Goal: Information Seeking & Learning: Find specific fact

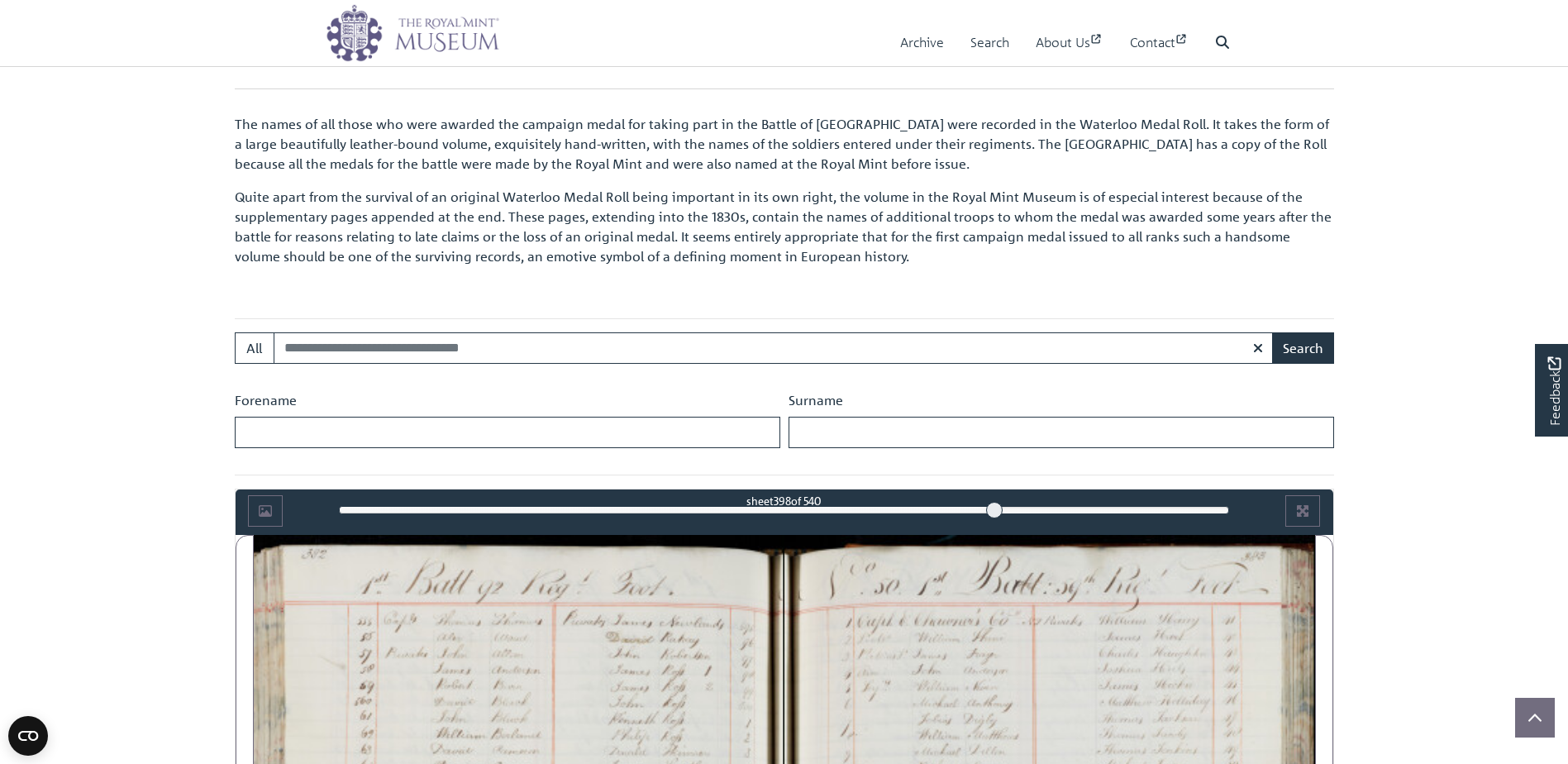
scroll to position [431, 0]
click at [550, 341] on input "Search:" at bounding box center [774, 347] width 1000 height 31
type input "*******"
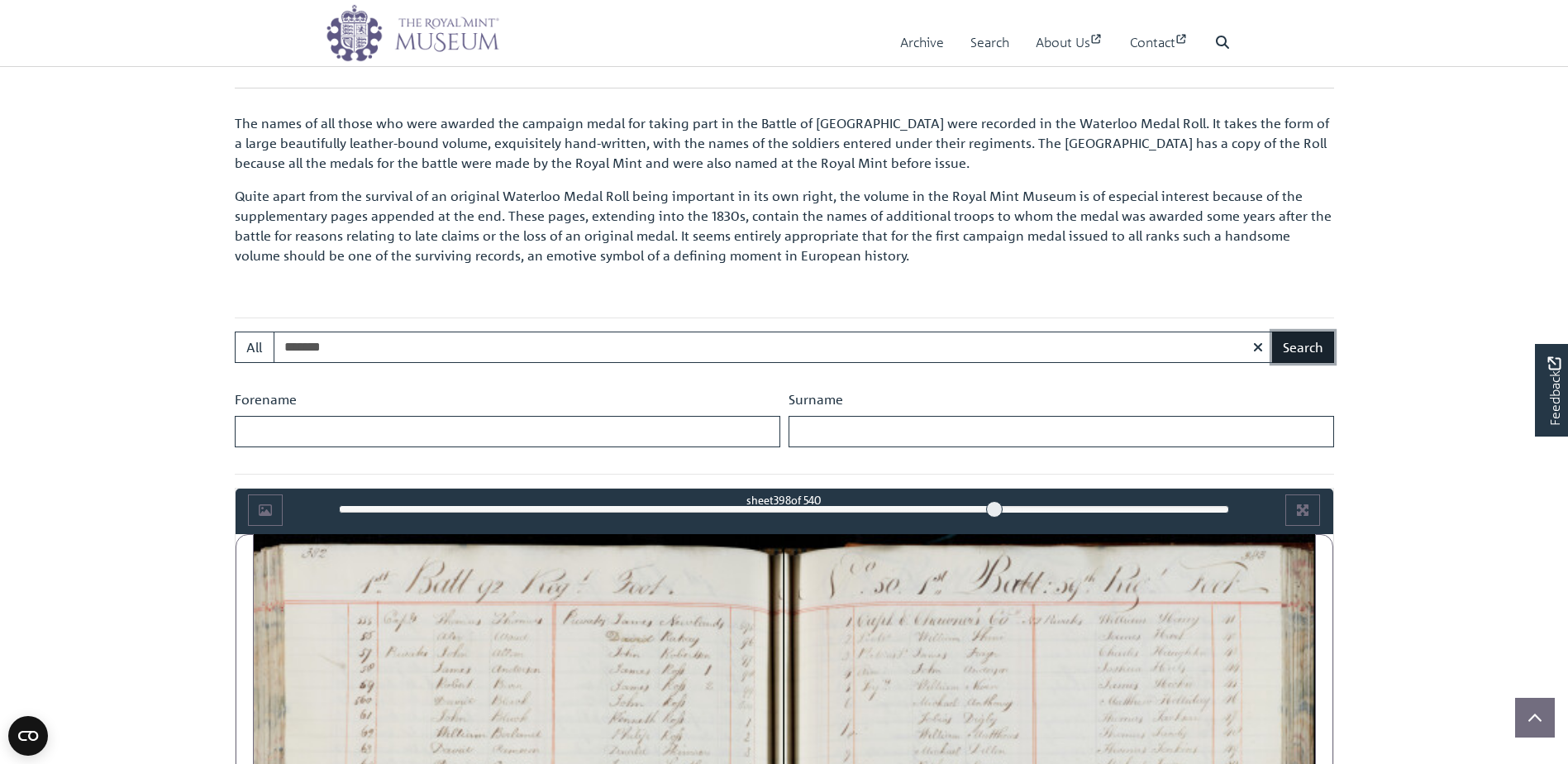
click at [1302, 342] on button "Search" at bounding box center [1303, 347] width 62 height 31
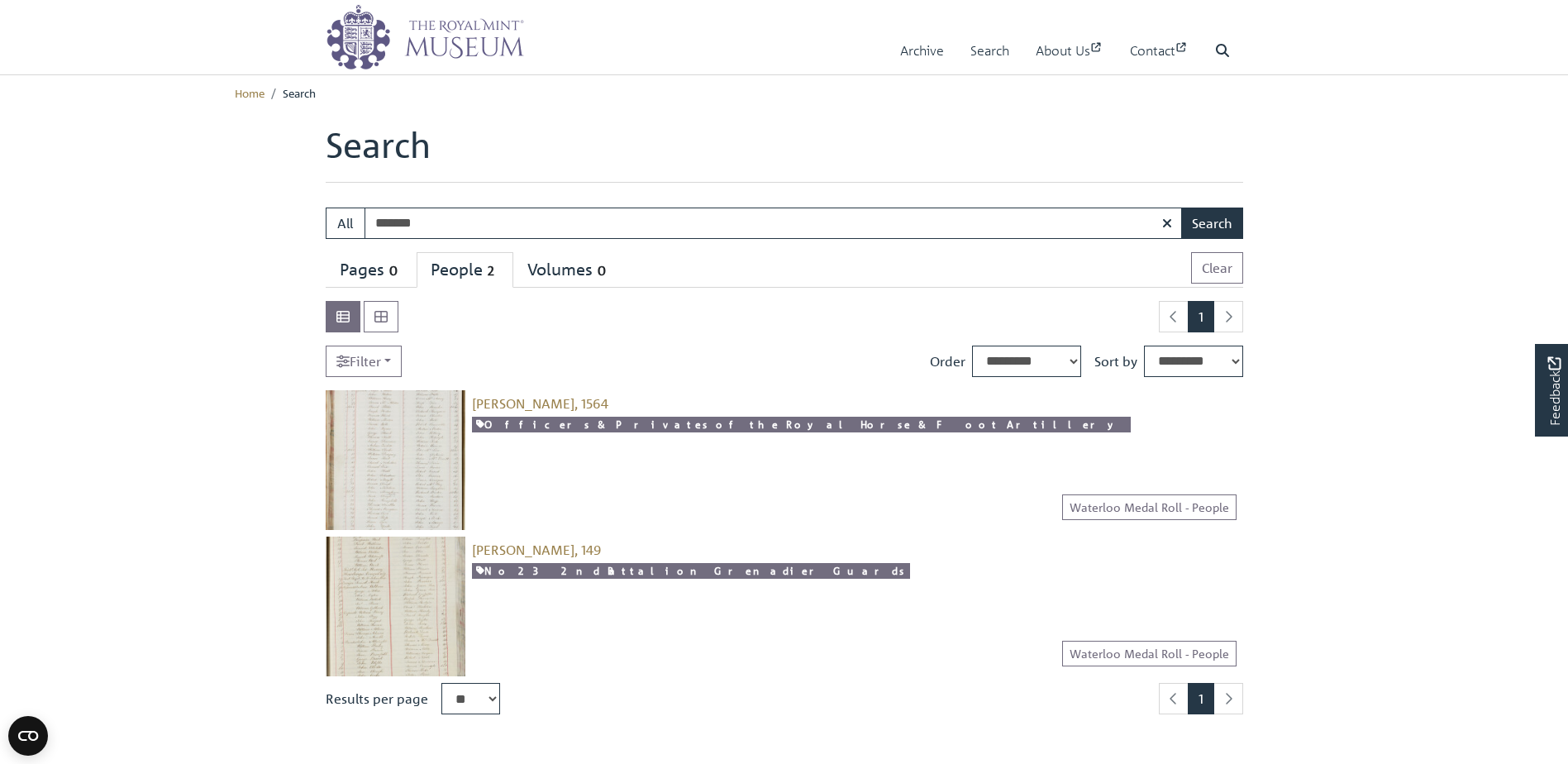
click at [410, 477] on img at bounding box center [395, 460] width 139 height 139
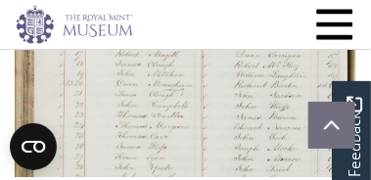
scroll to position [783, 0]
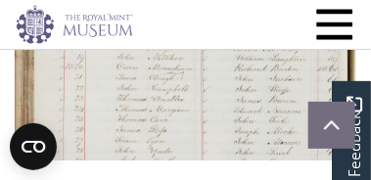
drag, startPoint x: 277, startPoint y: 125, endPoint x: 289, endPoint y: 51, distance: 75.3
click at [269, 35] on div "Menu Archive Search About Us Contact Search" at bounding box center [185, 24] width 339 height 49
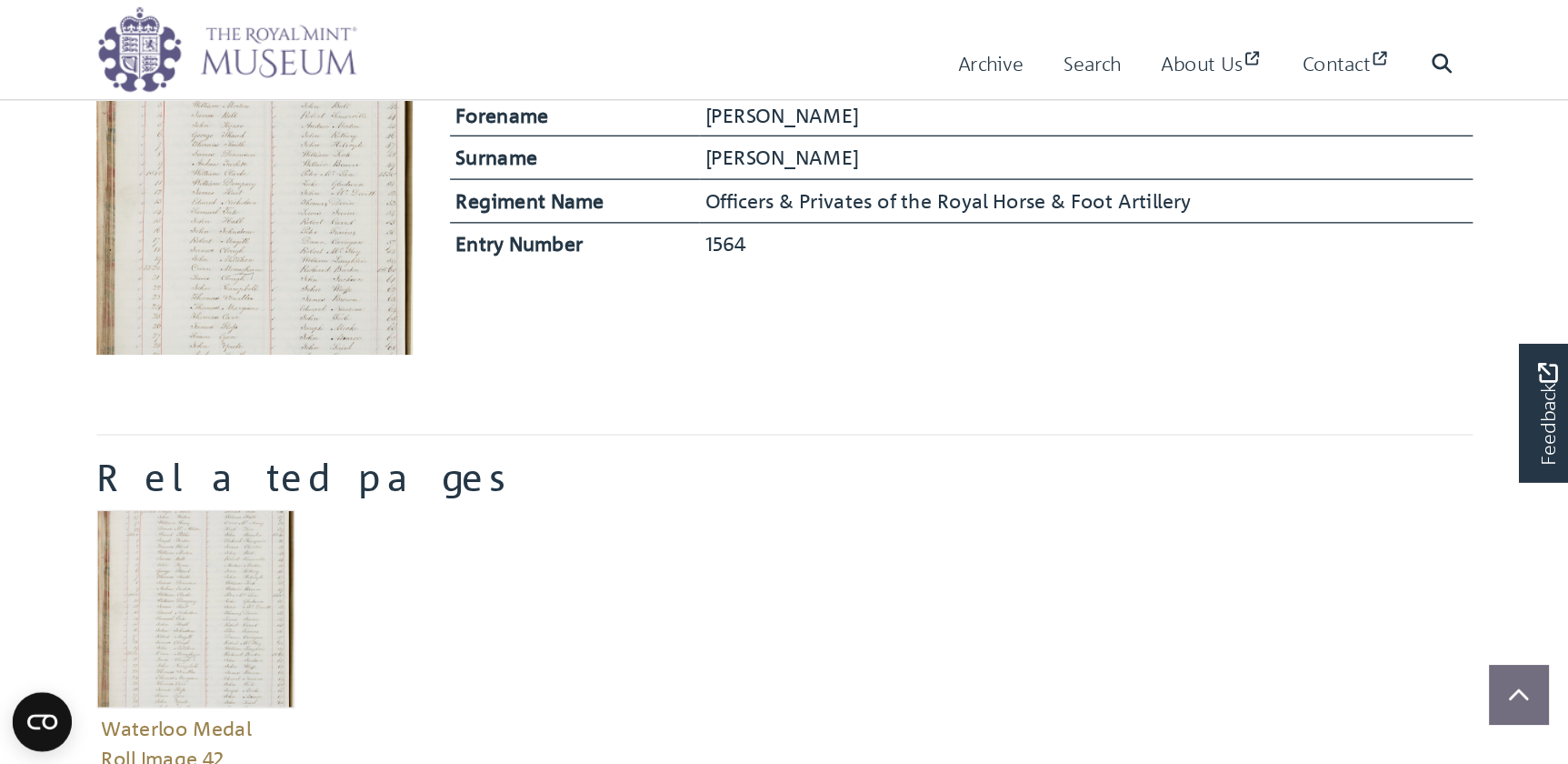
scroll to position [475, 0]
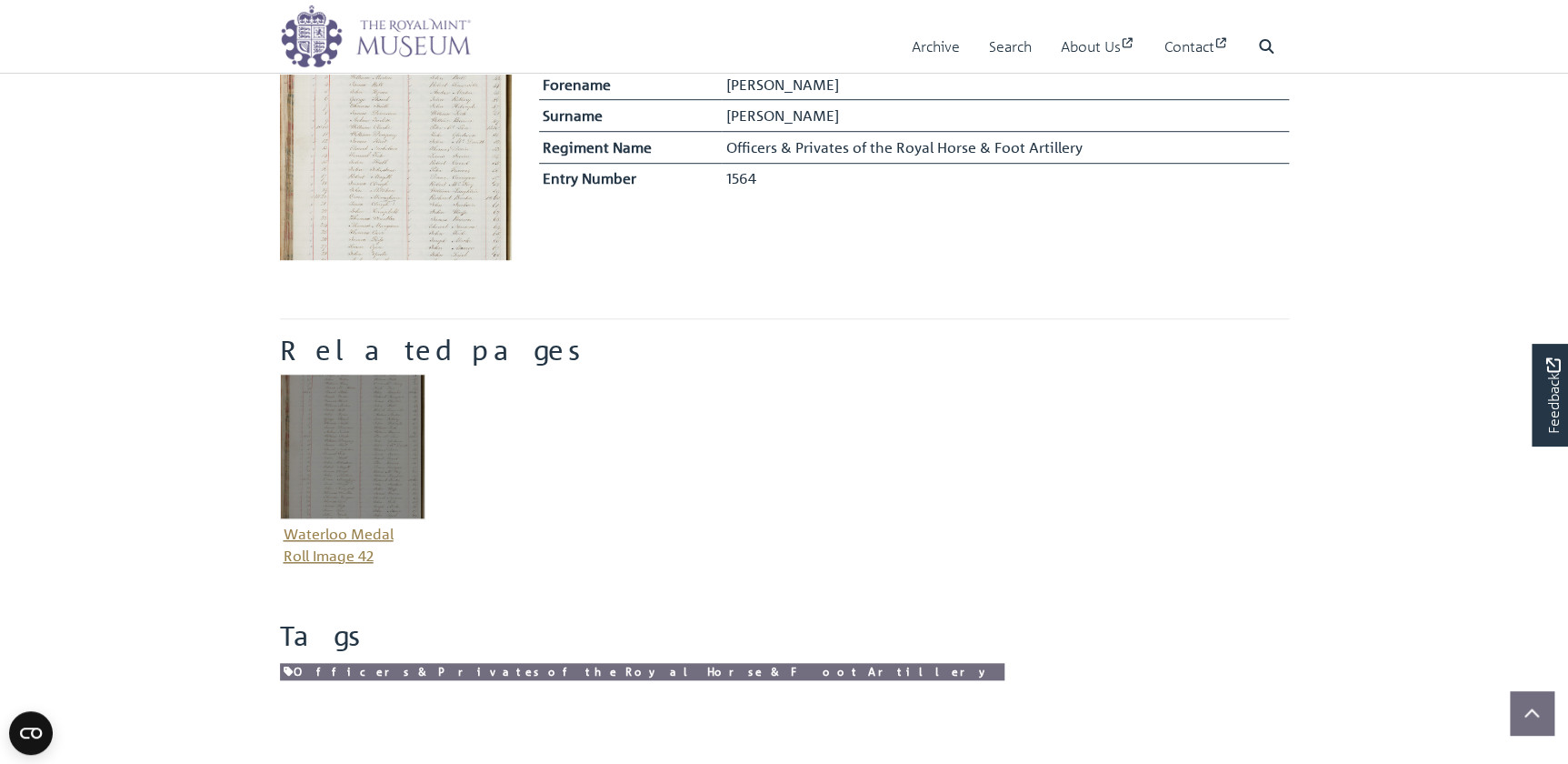
click at [320, 431] on img "Item related to this entity" at bounding box center [352, 446] width 146 height 146
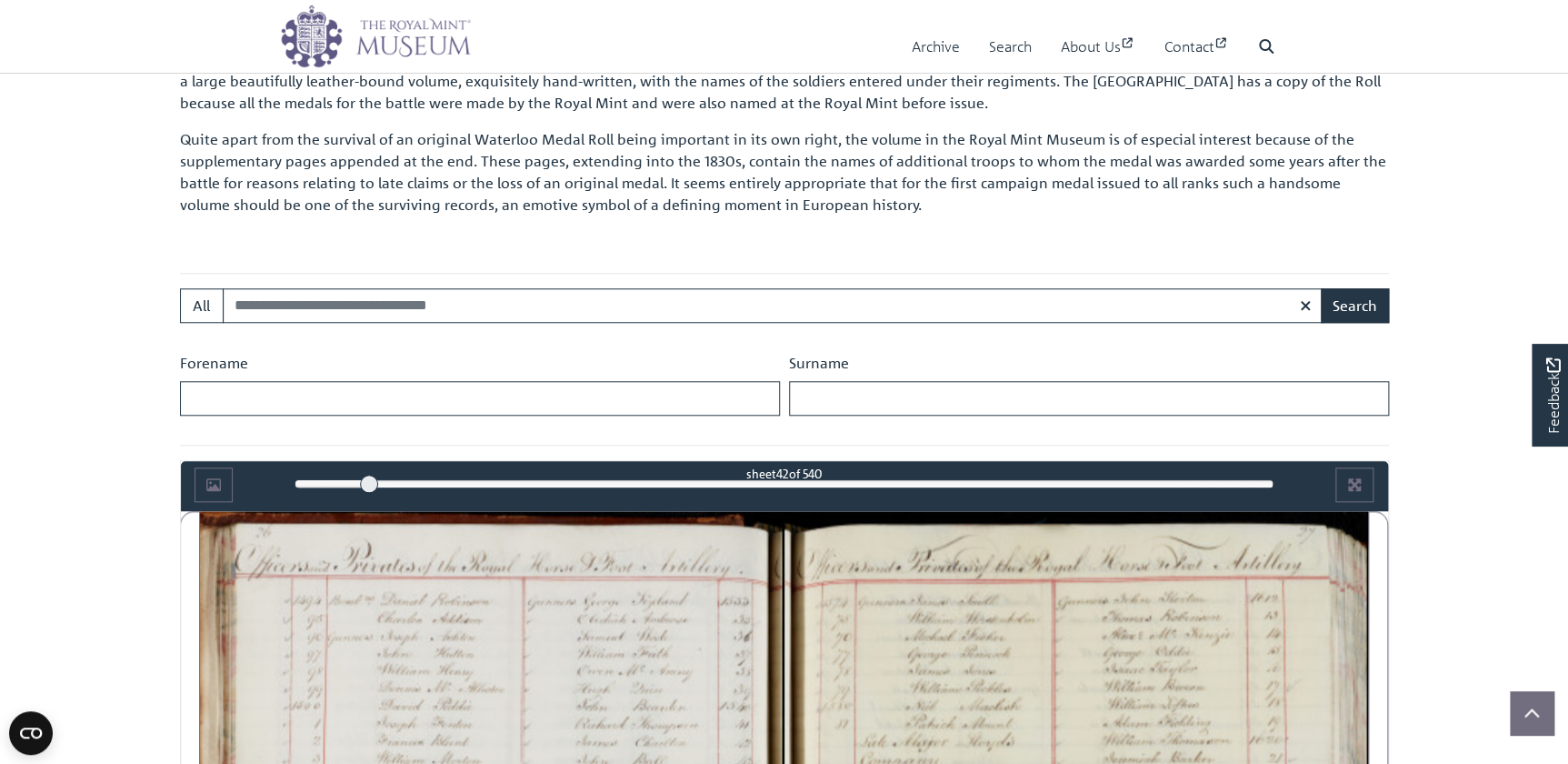
scroll to position [494, 0]
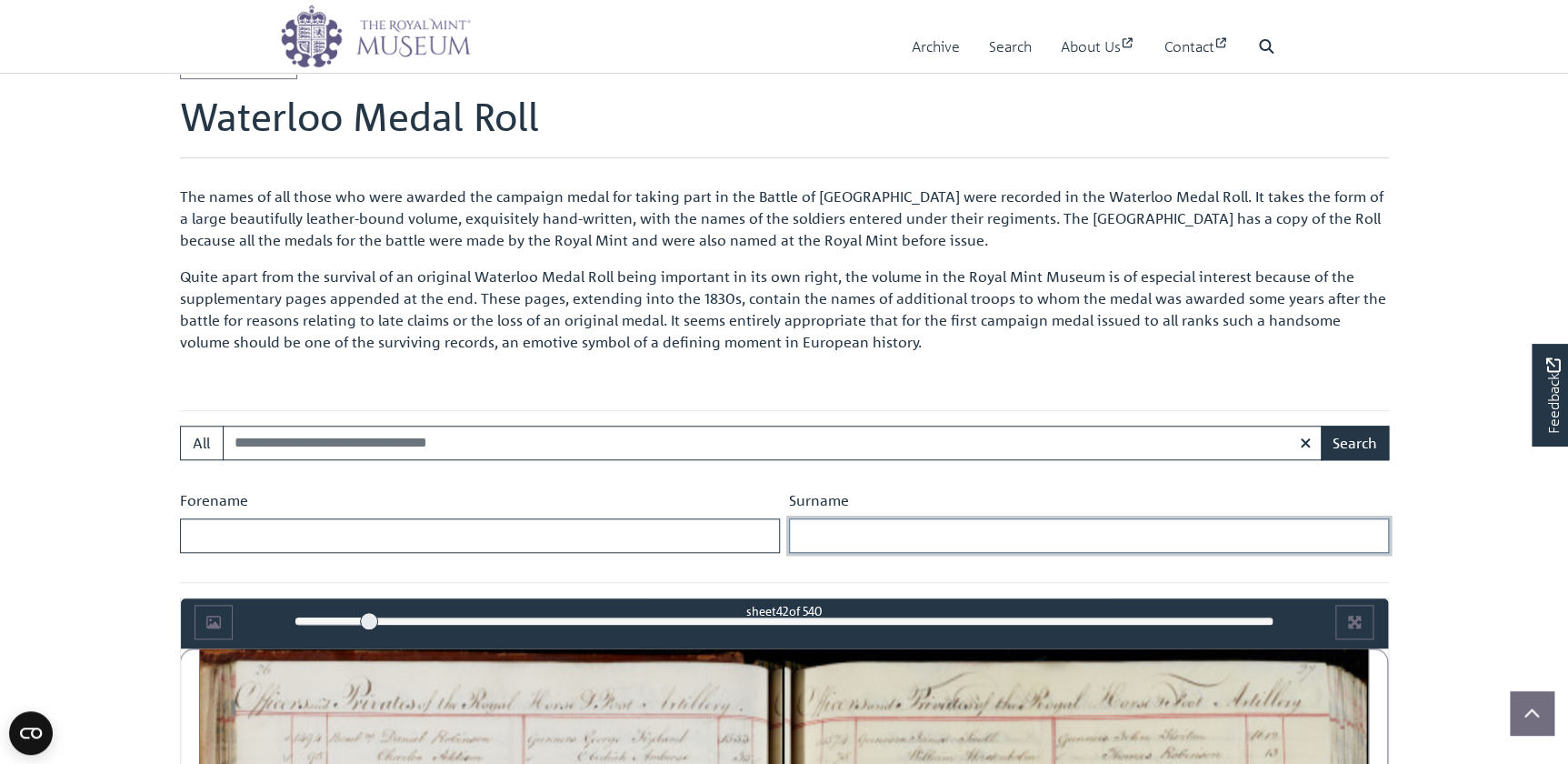
click at [817, 537] on input "Surname" at bounding box center [1089, 535] width 600 height 34
type input "*******"
click at [1355, 445] on button "Search" at bounding box center [1354, 442] width 68 height 34
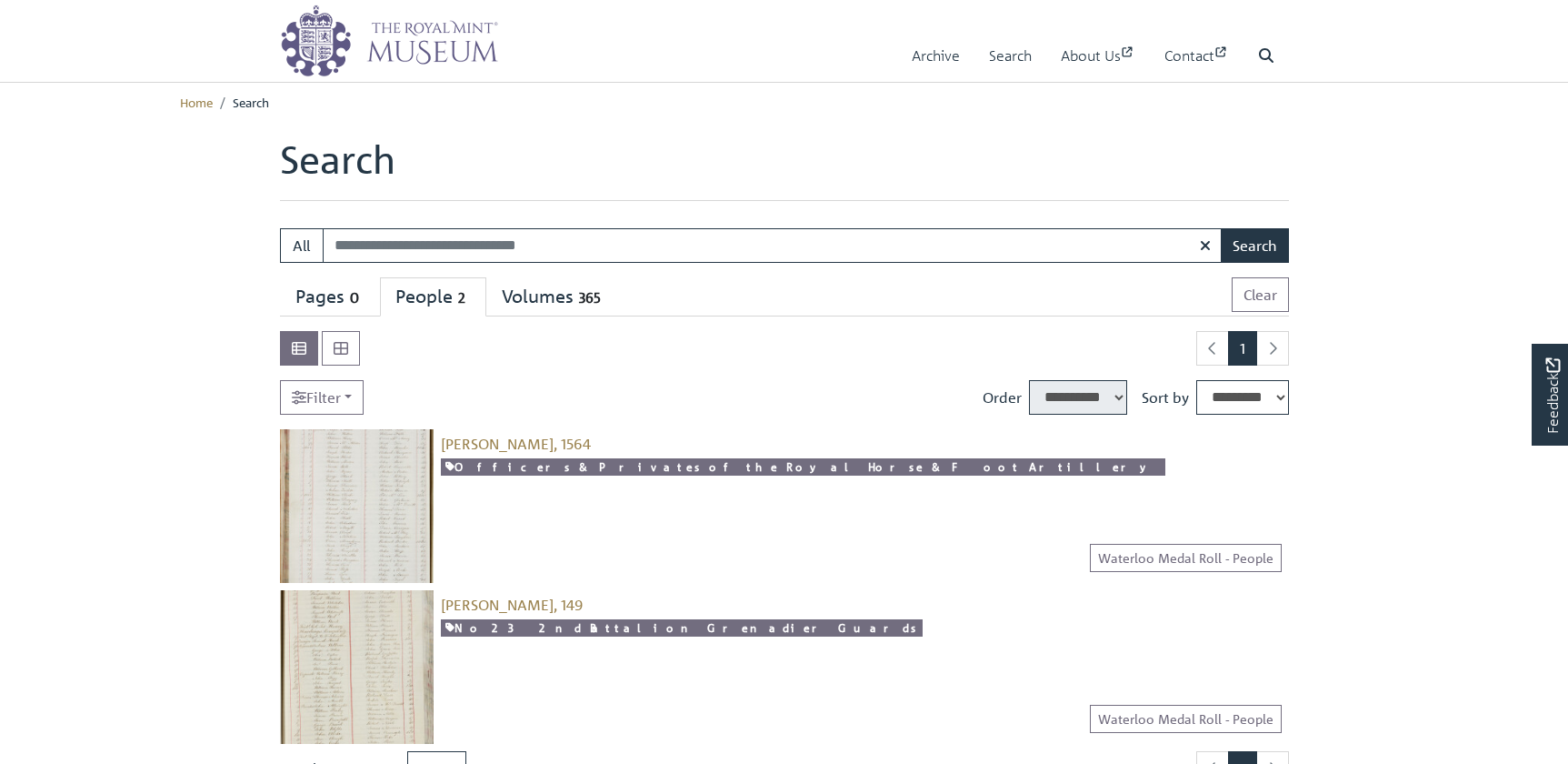
select select "****"
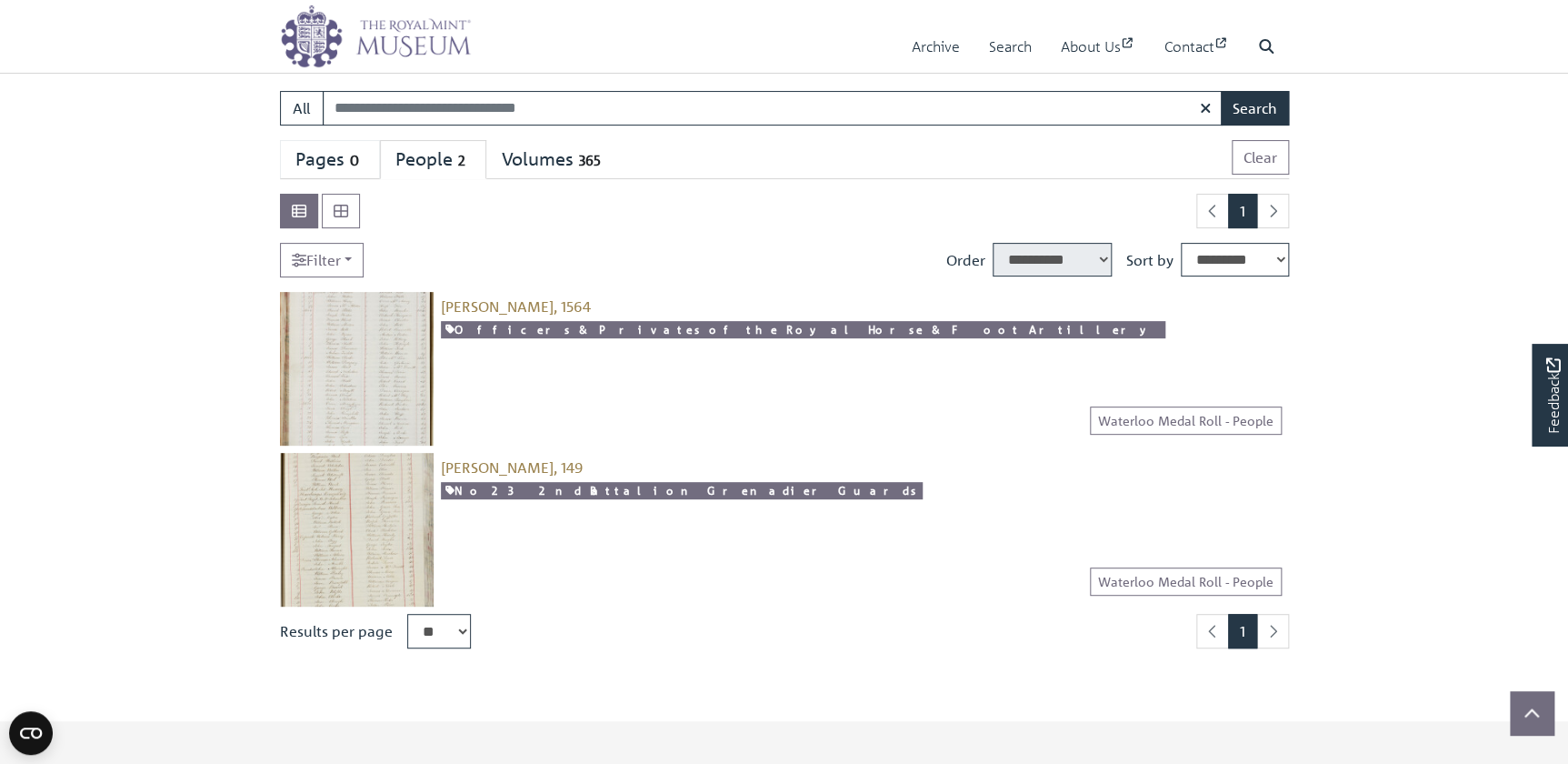
click at [359, 157] on span "0" at bounding box center [355, 160] width 20 height 21
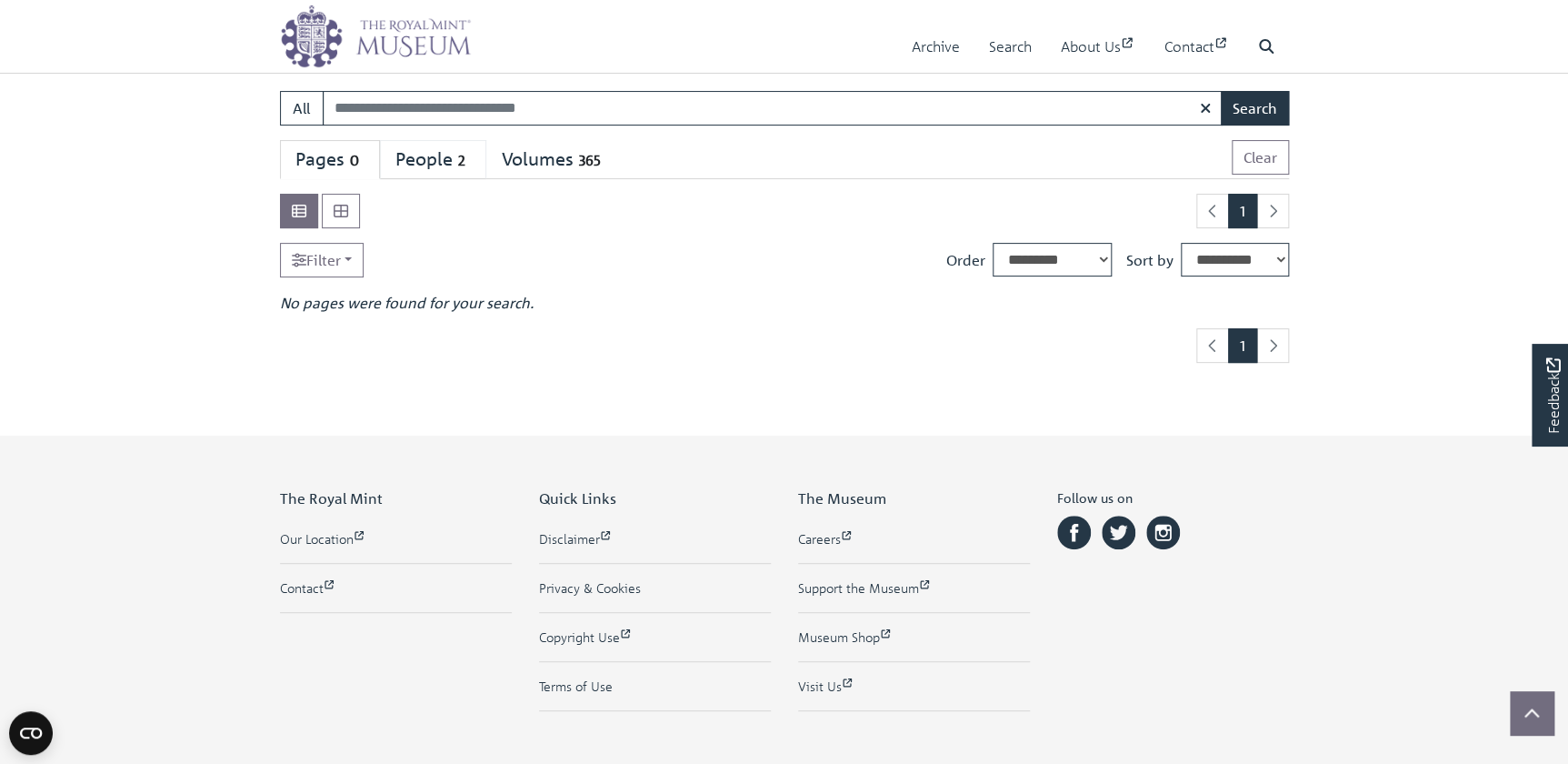
click at [436, 154] on div "People 2" at bounding box center [433, 159] width 75 height 22
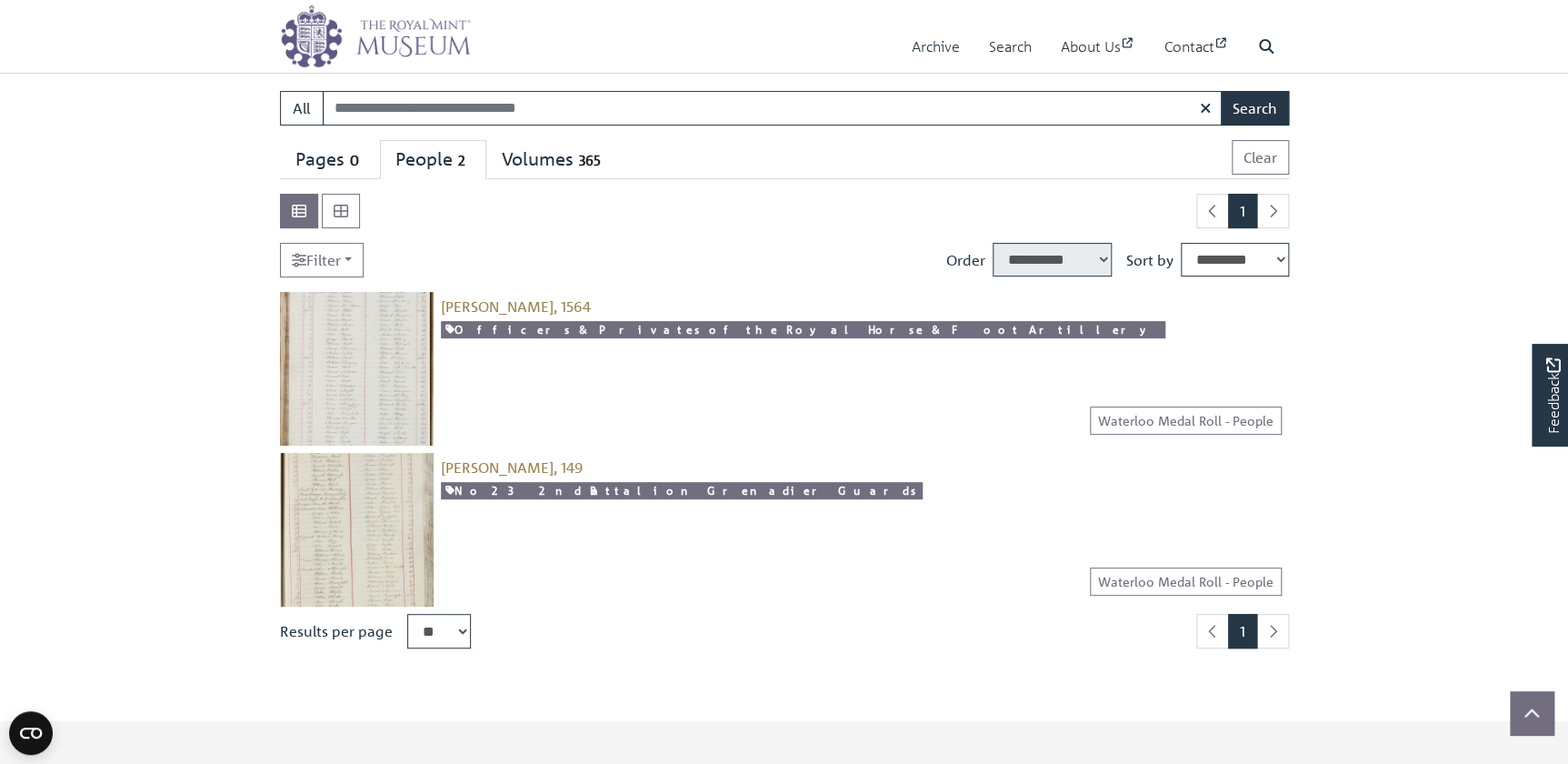
click at [389, 384] on img at bounding box center [356, 368] width 153 height 153
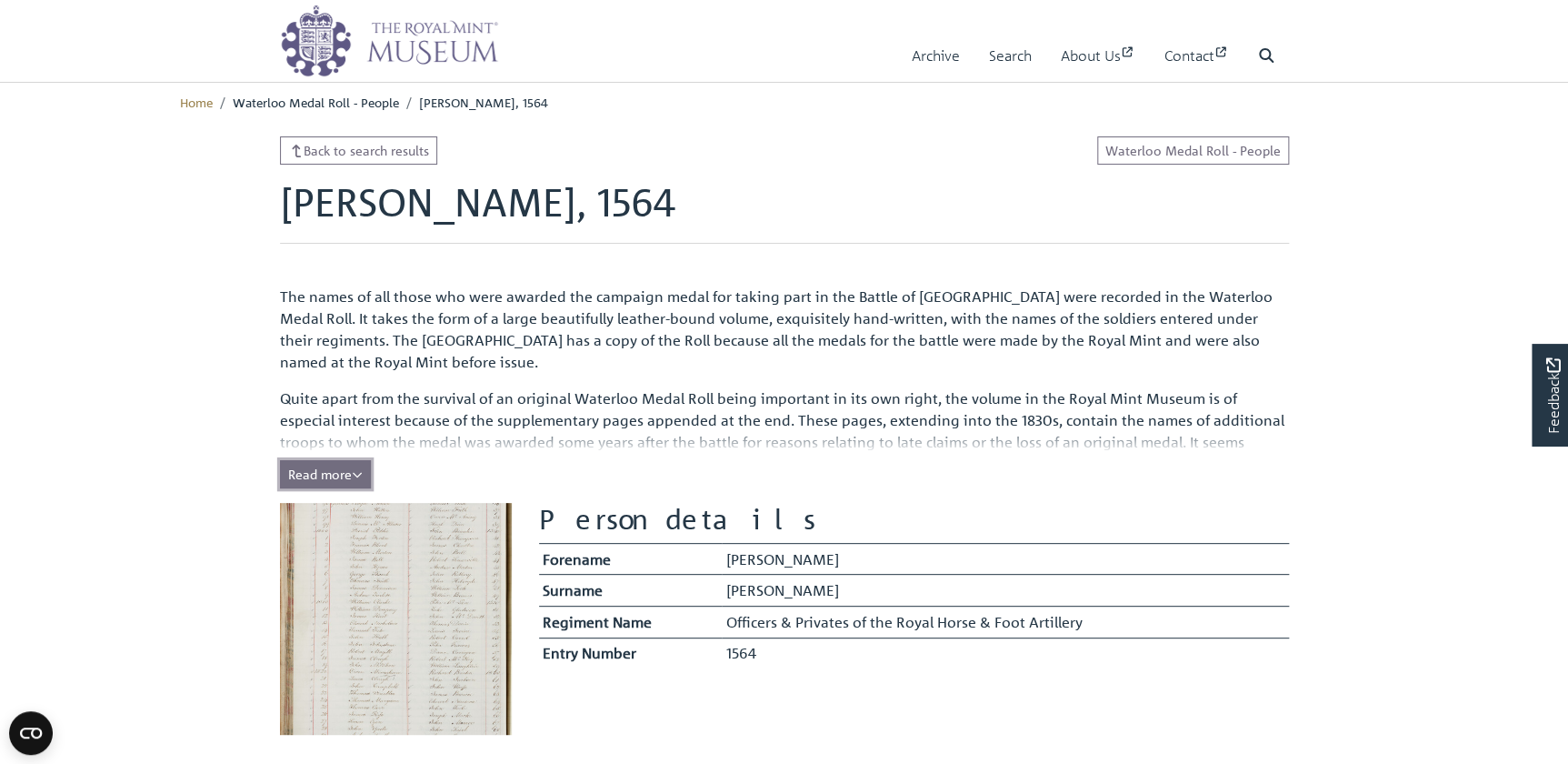
click at [303, 472] on span "Read more" at bounding box center [325, 474] width 74 height 17
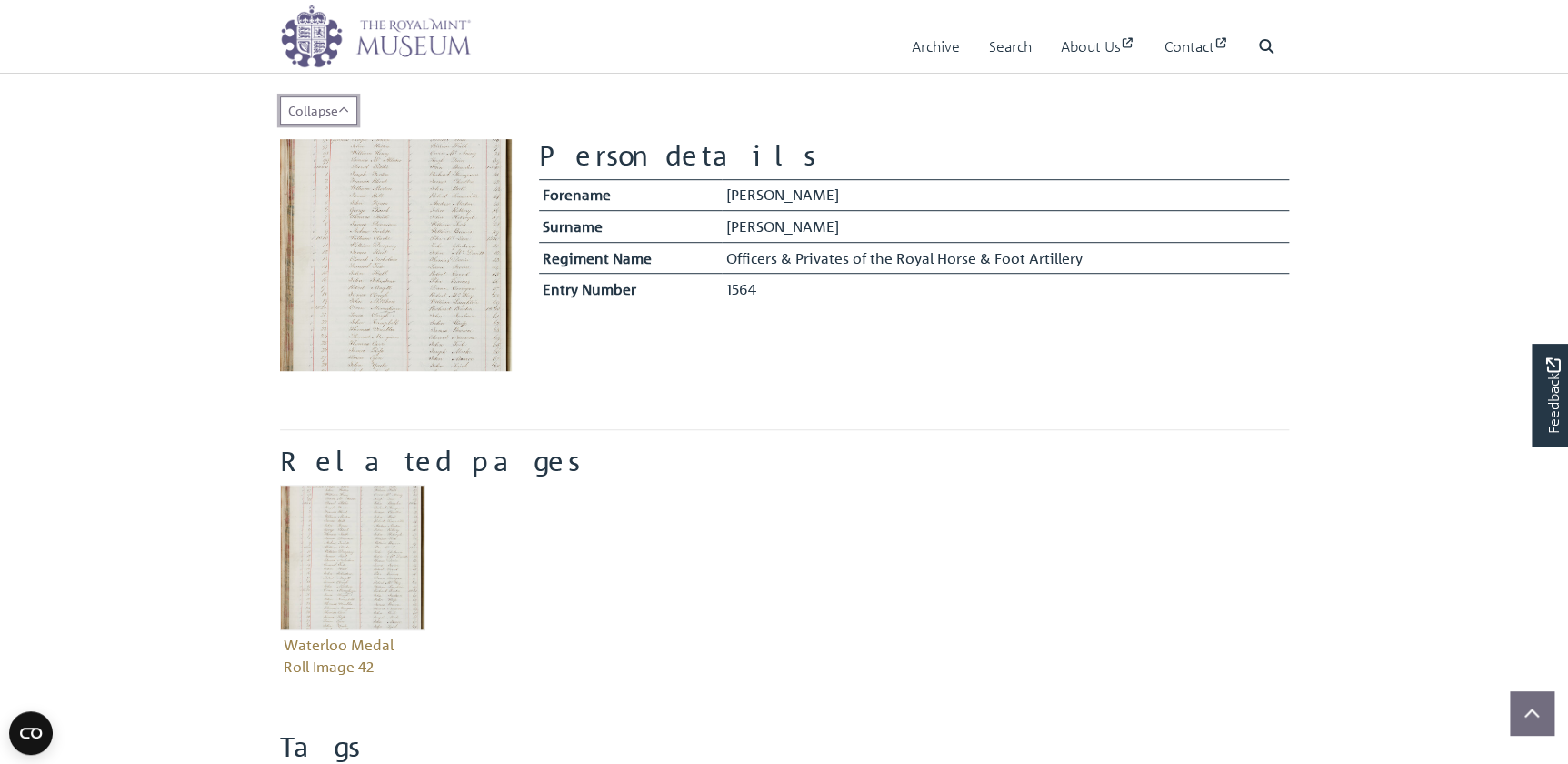
scroll to position [551, 0]
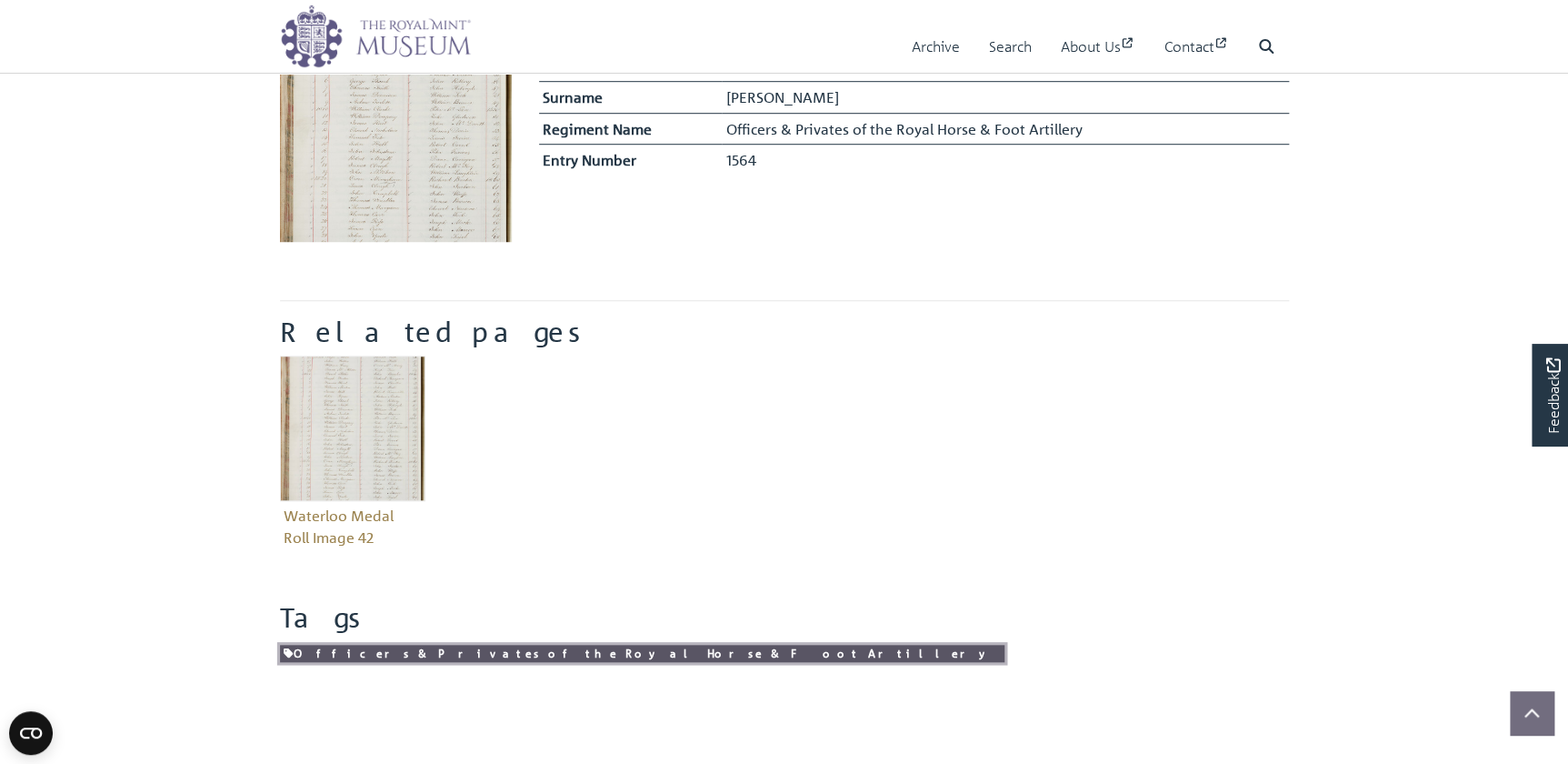
click at [317, 654] on link "Officers & Privates of the Royal Horse & Foot Artillery" at bounding box center [642, 653] width 725 height 18
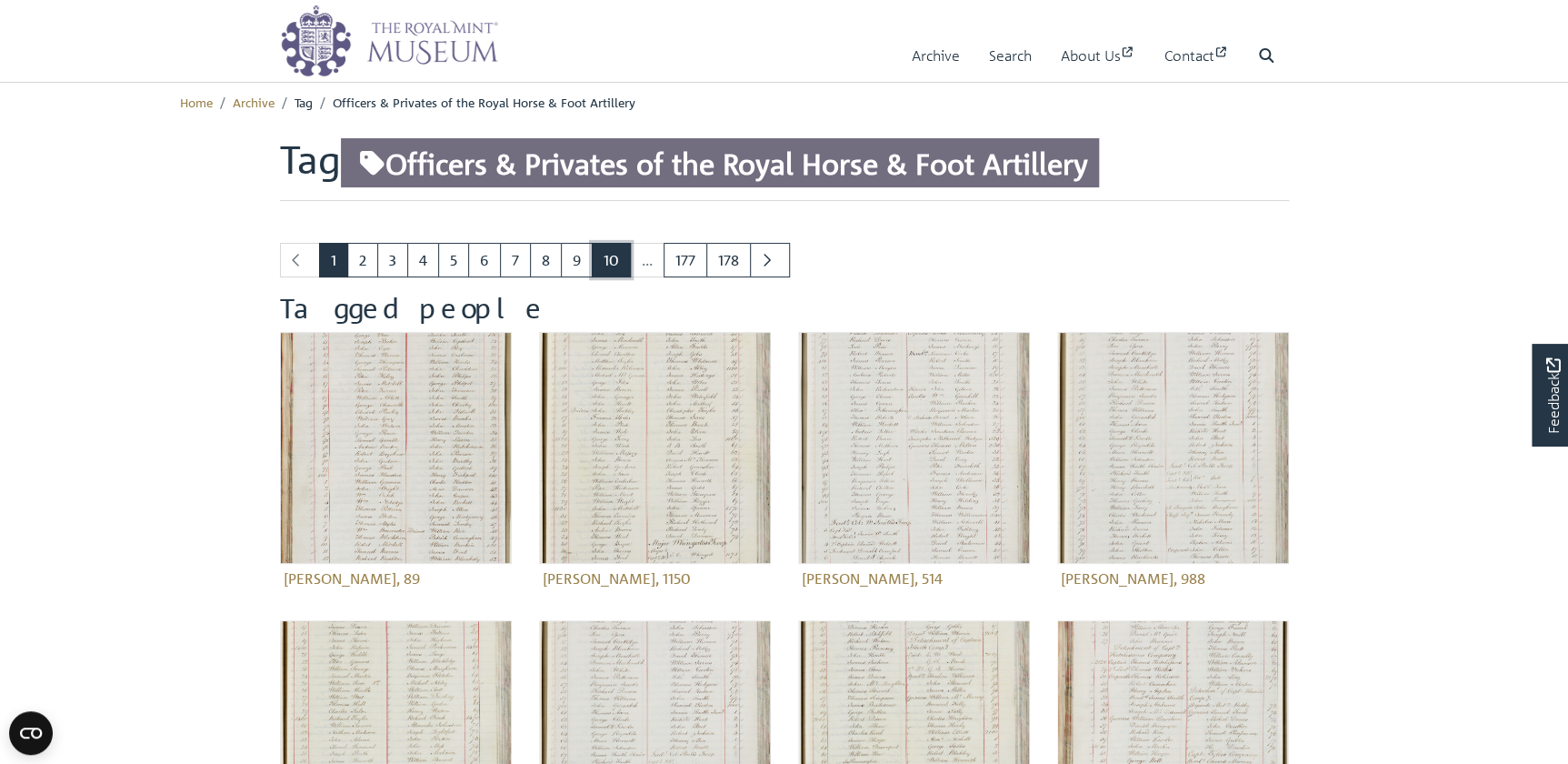
click at [596, 260] on link "10" at bounding box center [611, 259] width 39 height 34
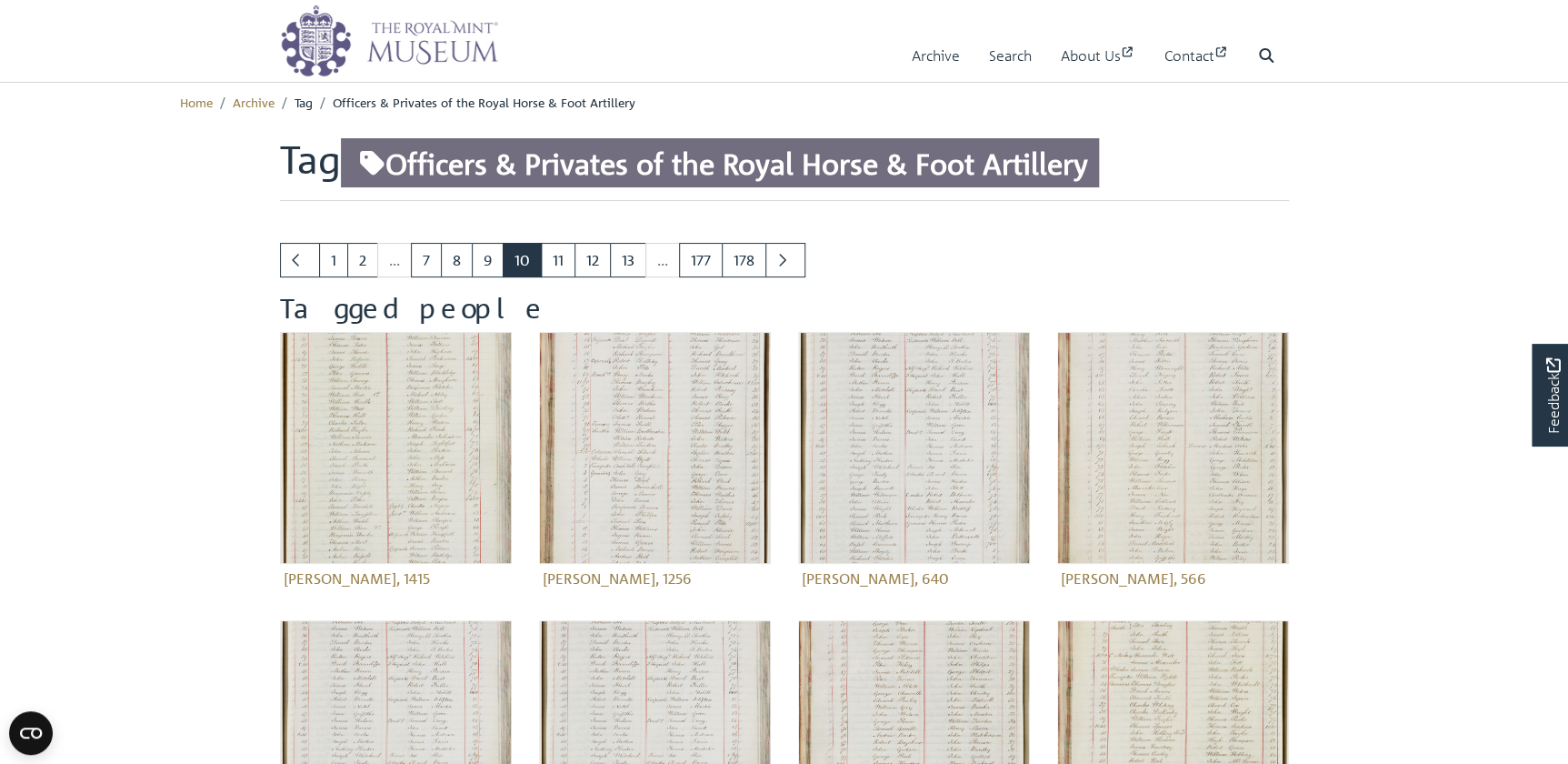
click at [660, 265] on li "..." at bounding box center [663, 259] width 33 height 34
click at [628, 259] on link "13" at bounding box center [627, 259] width 36 height 34
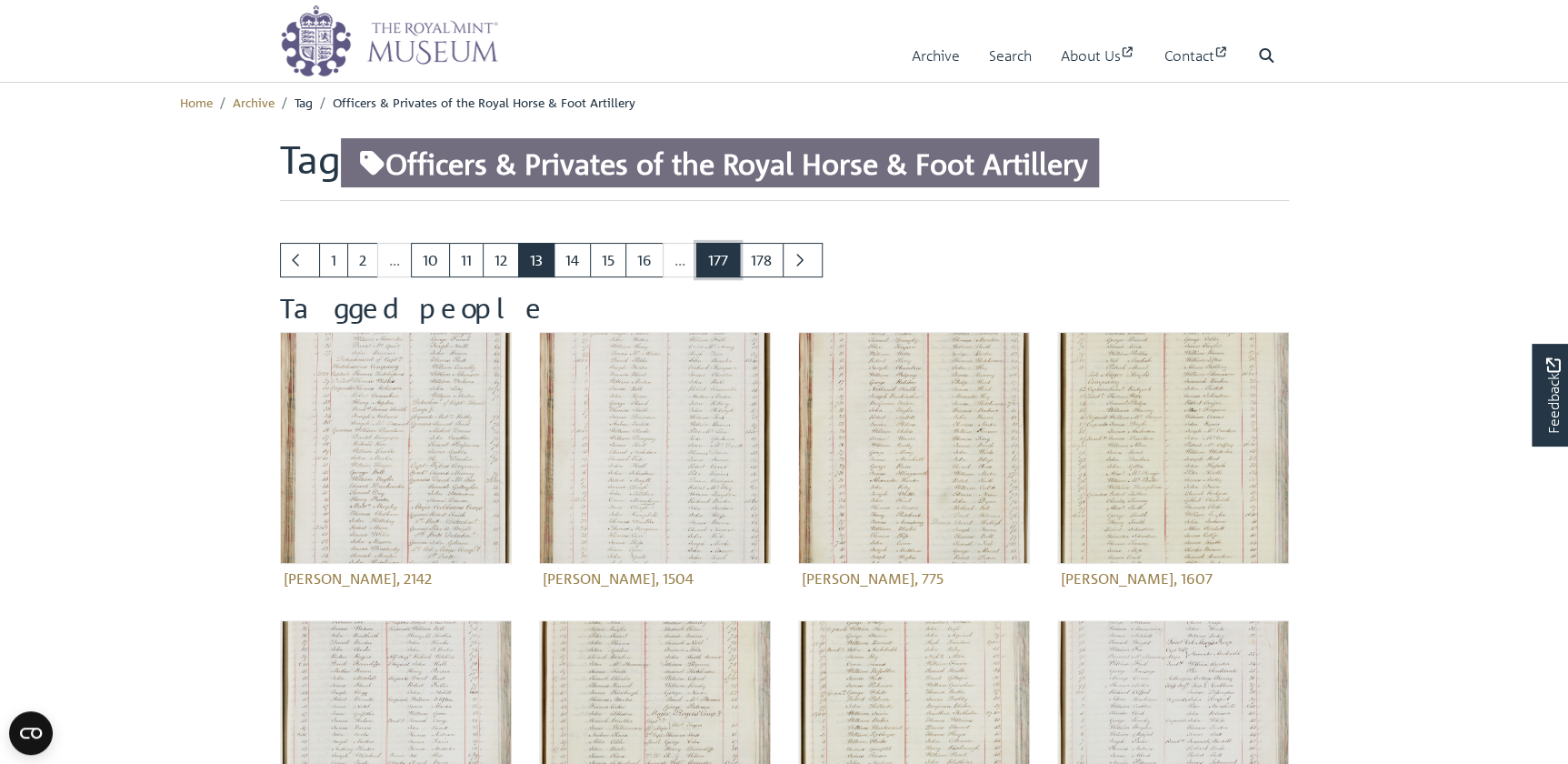
click at [701, 263] on link "177" at bounding box center [717, 259] width 44 height 34
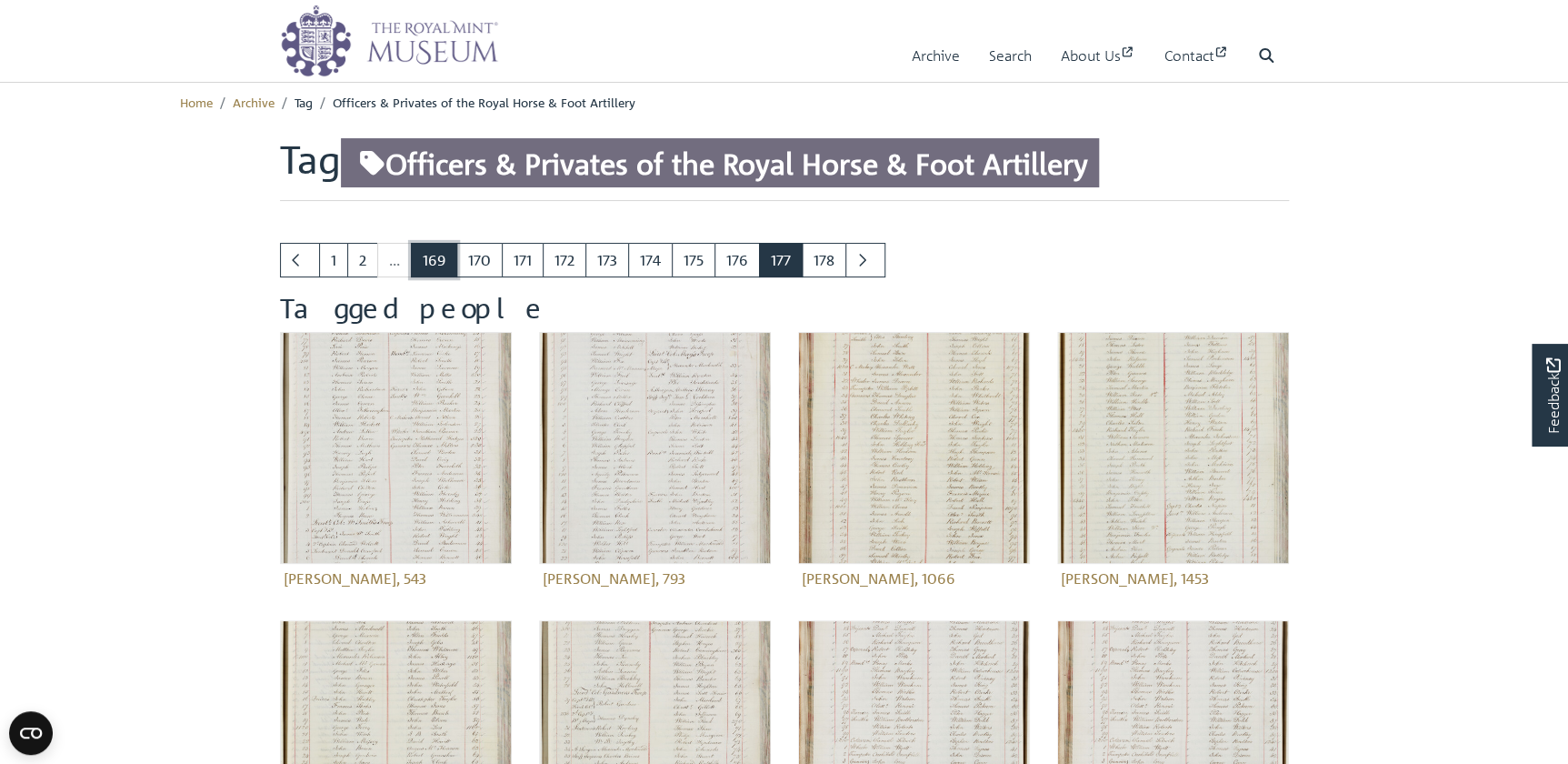
click at [434, 268] on link "169" at bounding box center [434, 259] width 46 height 34
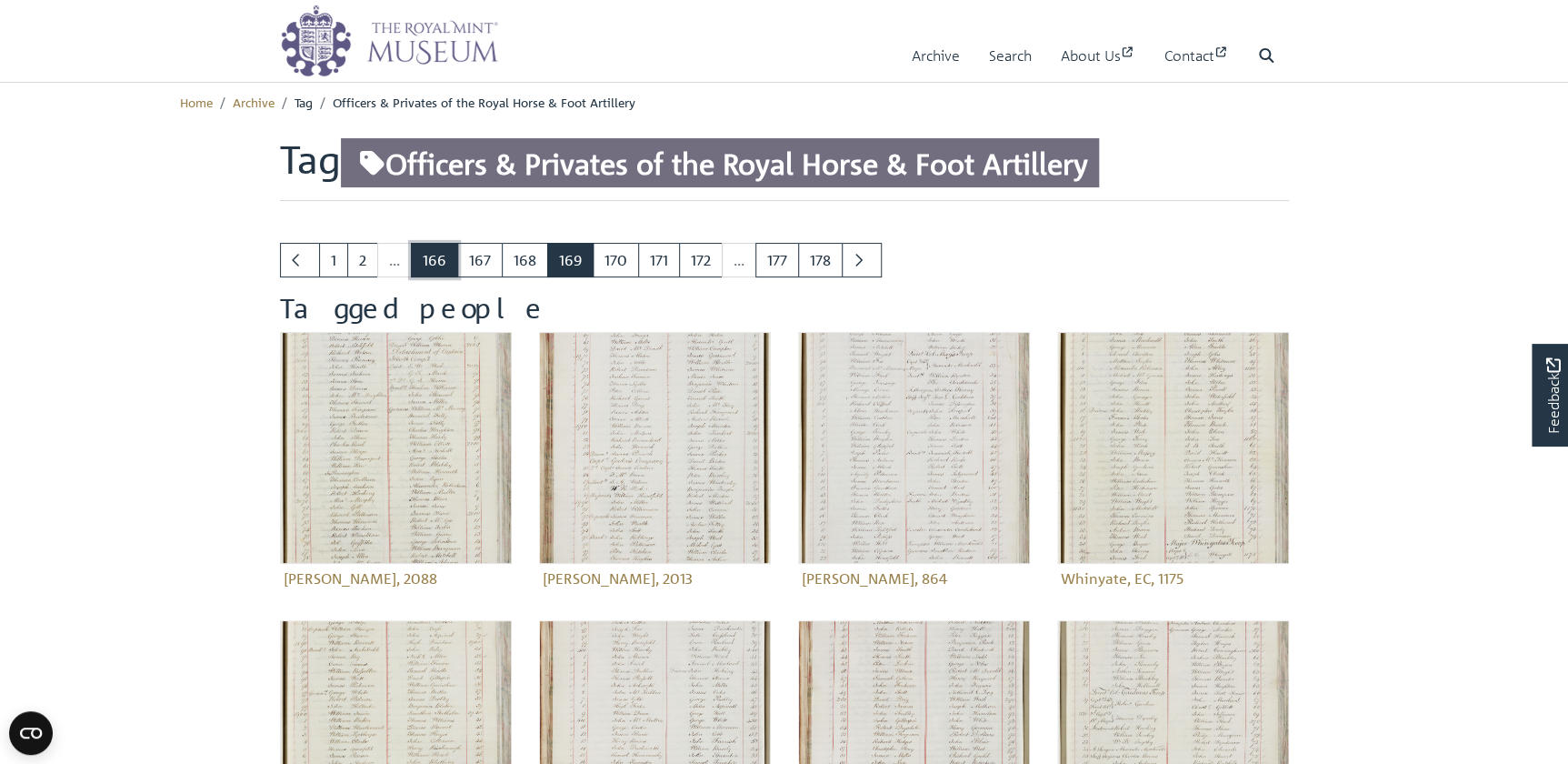
click at [433, 259] on link "166" at bounding box center [434, 259] width 47 height 34
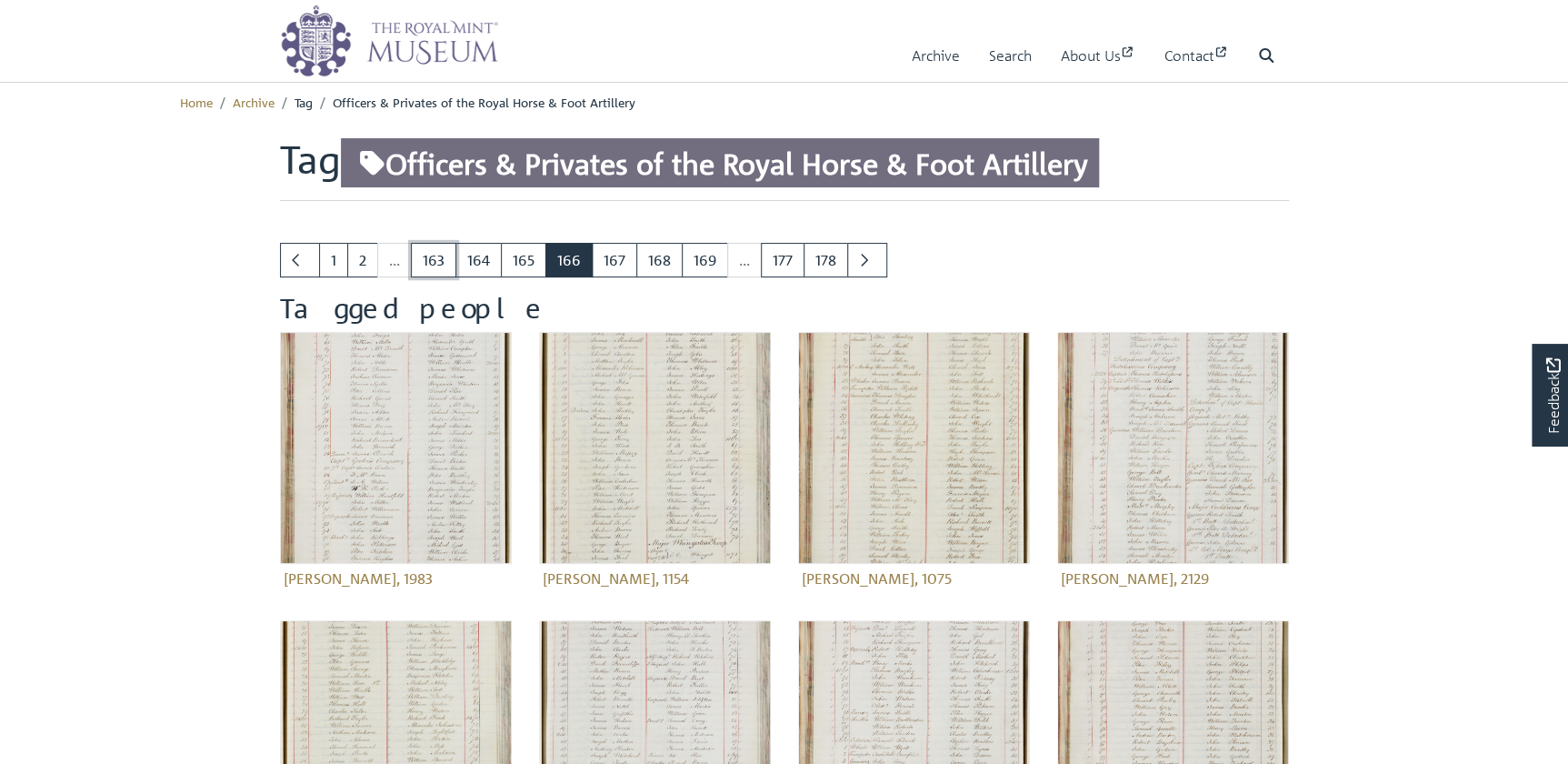
click at [433, 259] on link "163" at bounding box center [433, 259] width 46 height 34
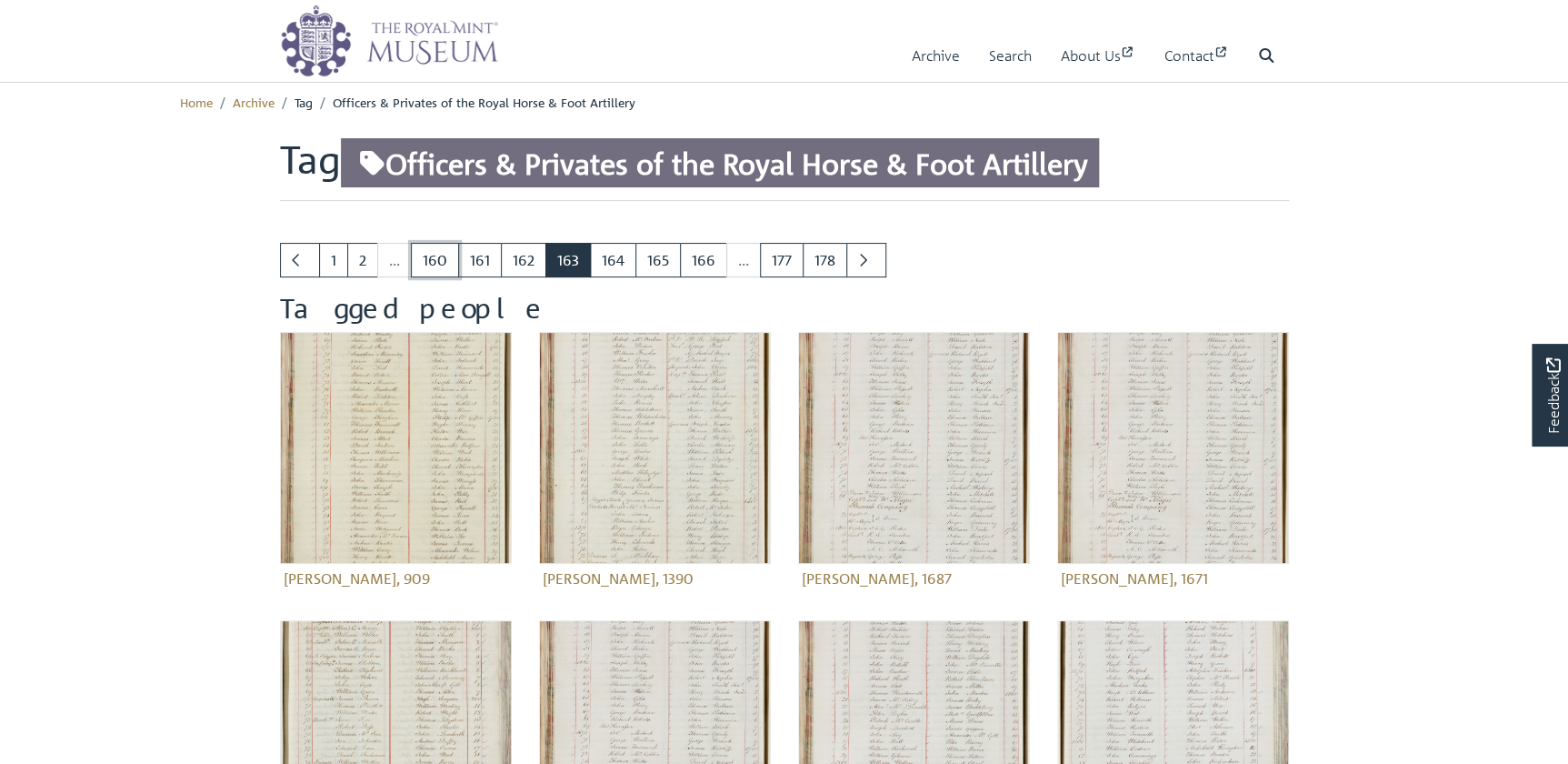
click at [433, 259] on link "160" at bounding box center [435, 259] width 48 height 34
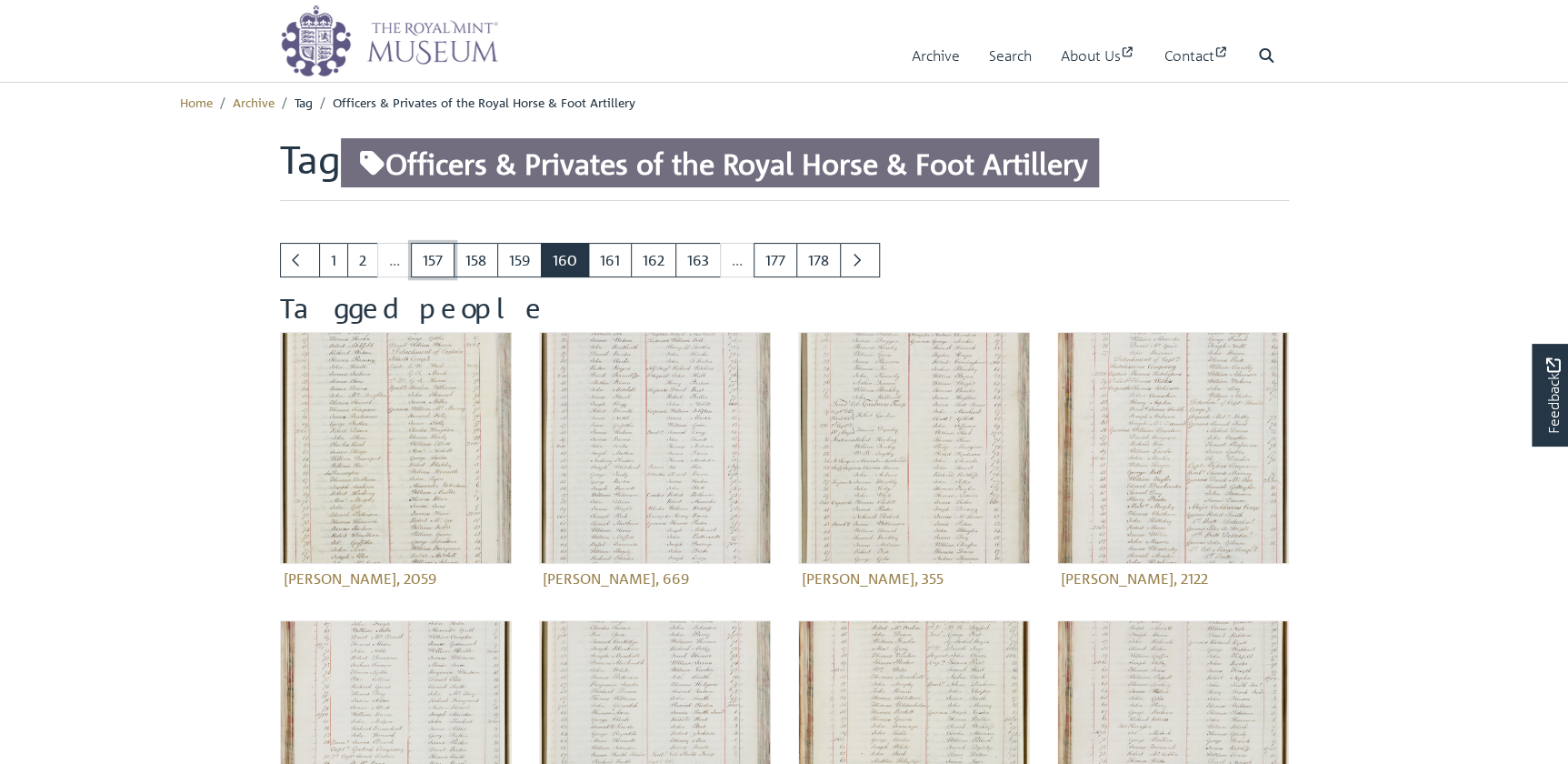
click at [433, 259] on link "157" at bounding box center [432, 259] width 44 height 34
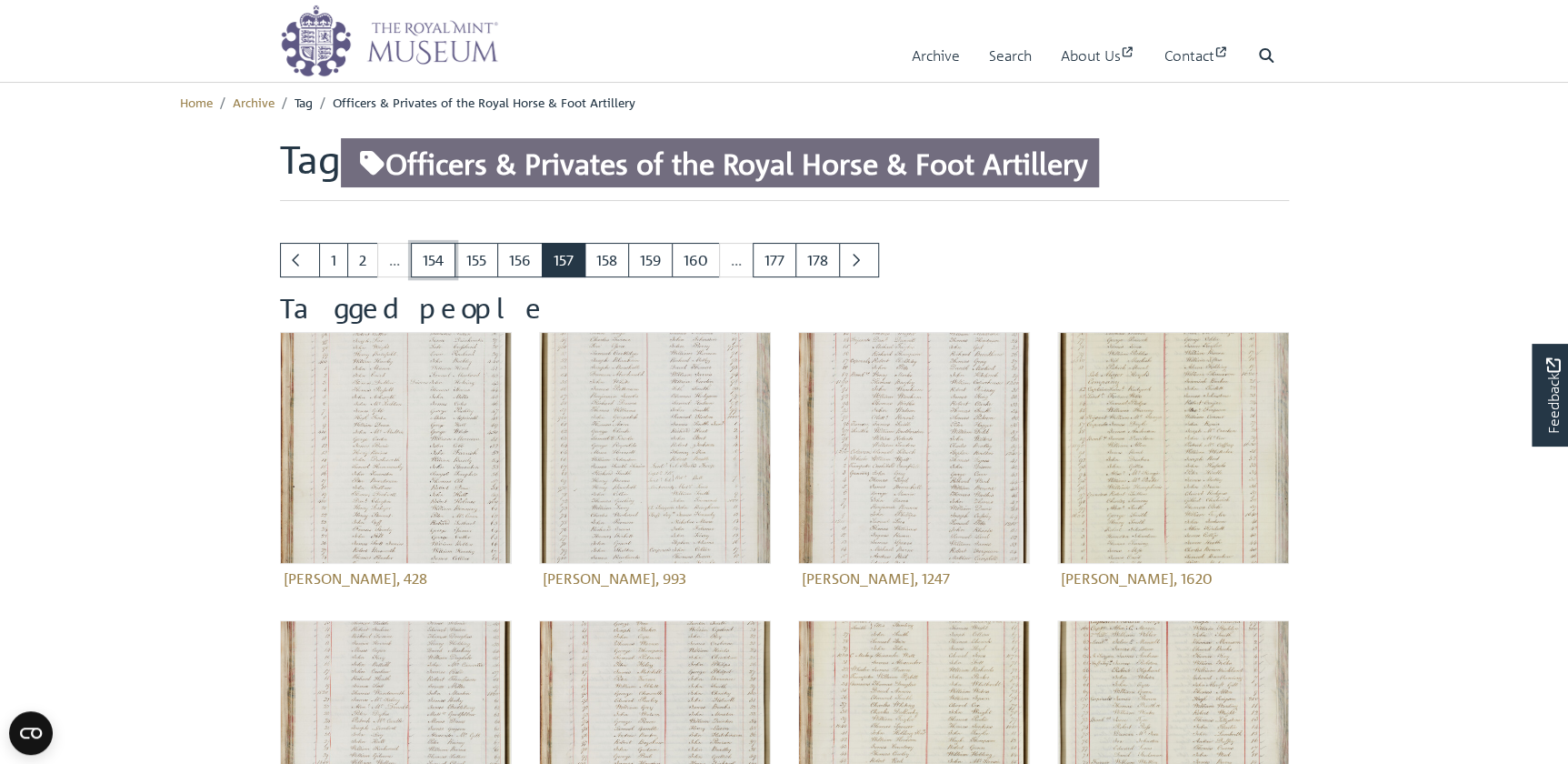
click at [433, 259] on link "154" at bounding box center [433, 259] width 45 height 34
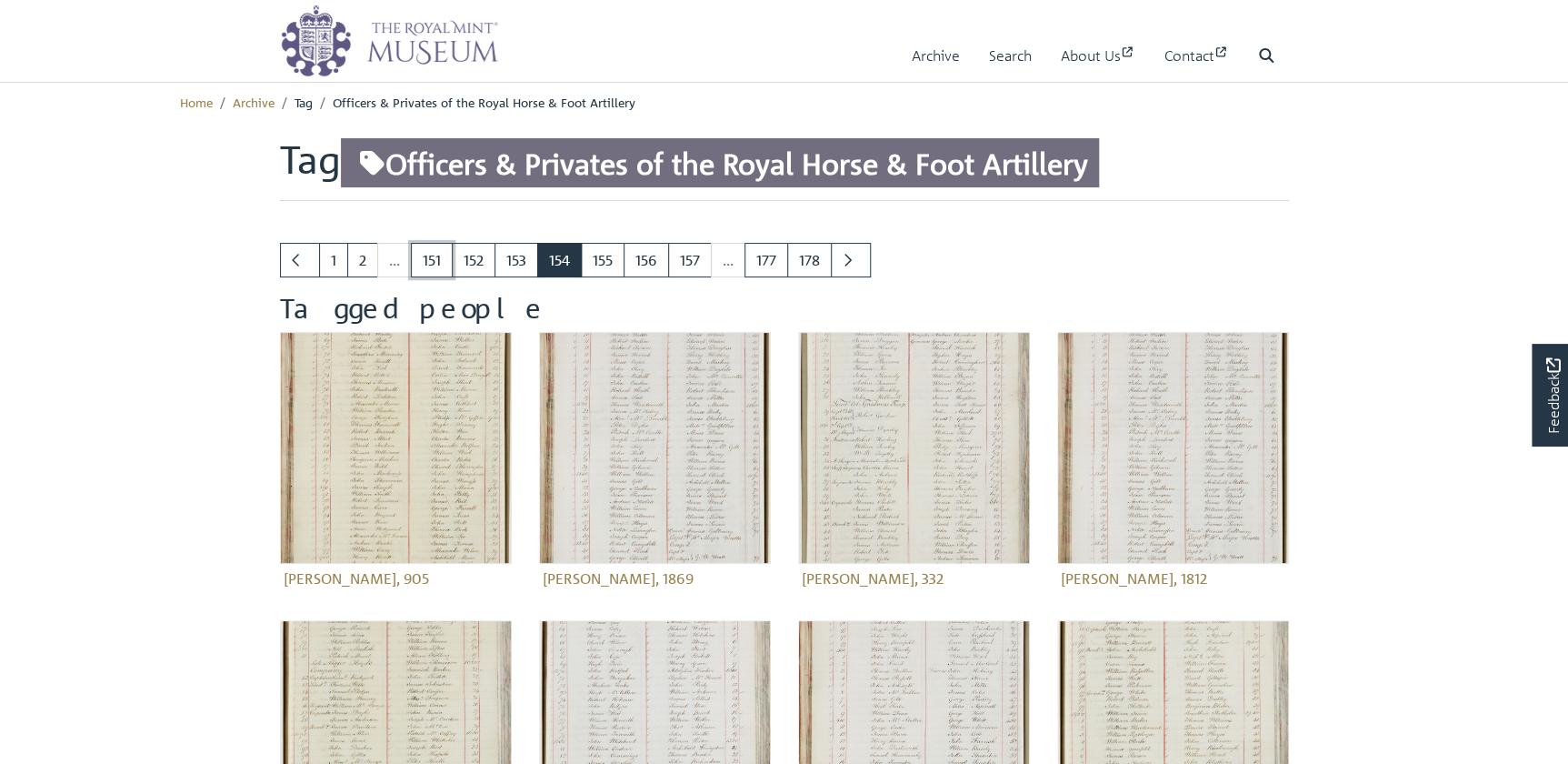
click at [433, 259] on link "151" at bounding box center [431, 259] width 42 height 34
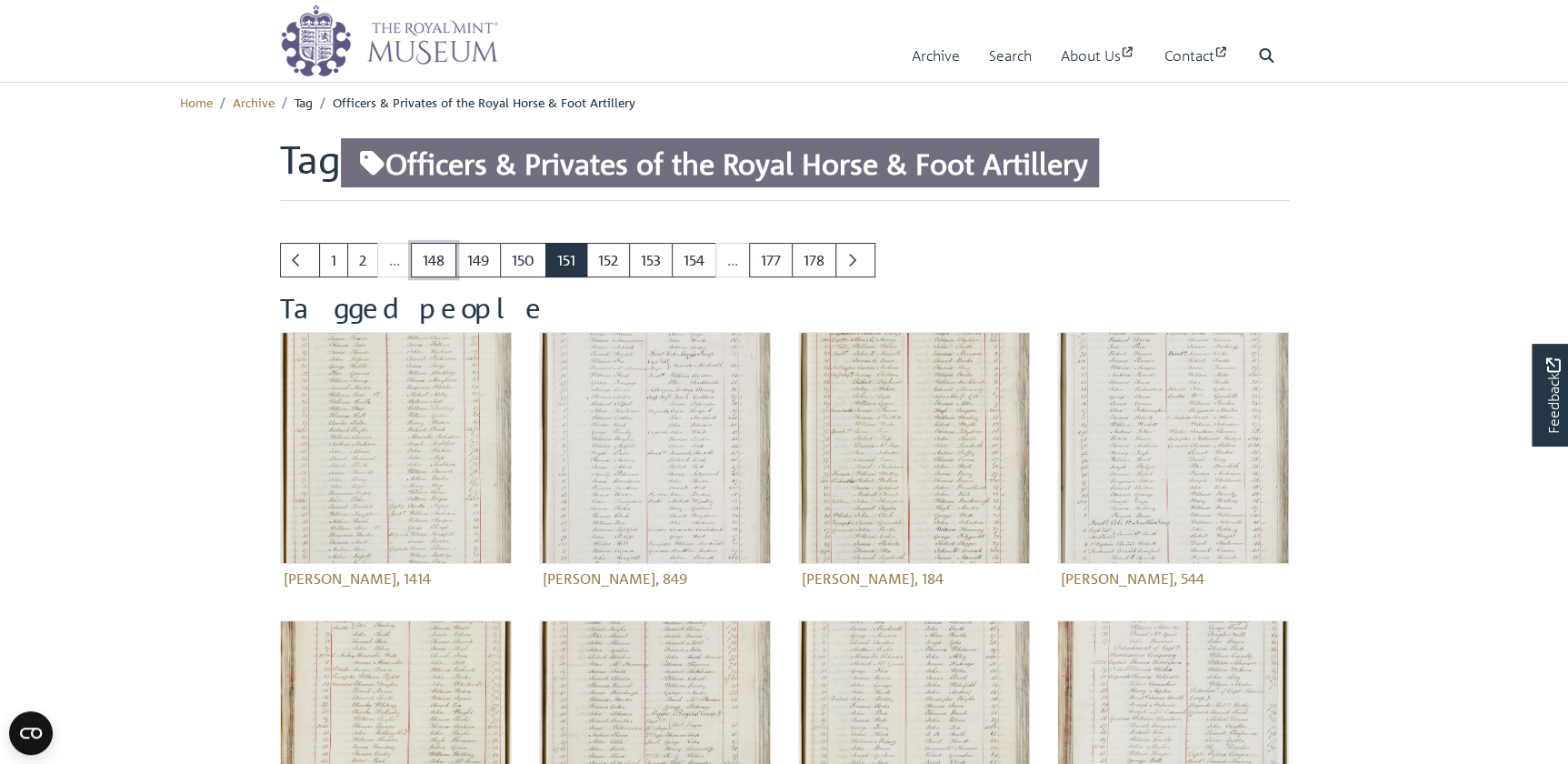
click at [433, 259] on link "148" at bounding box center [433, 259] width 46 height 34
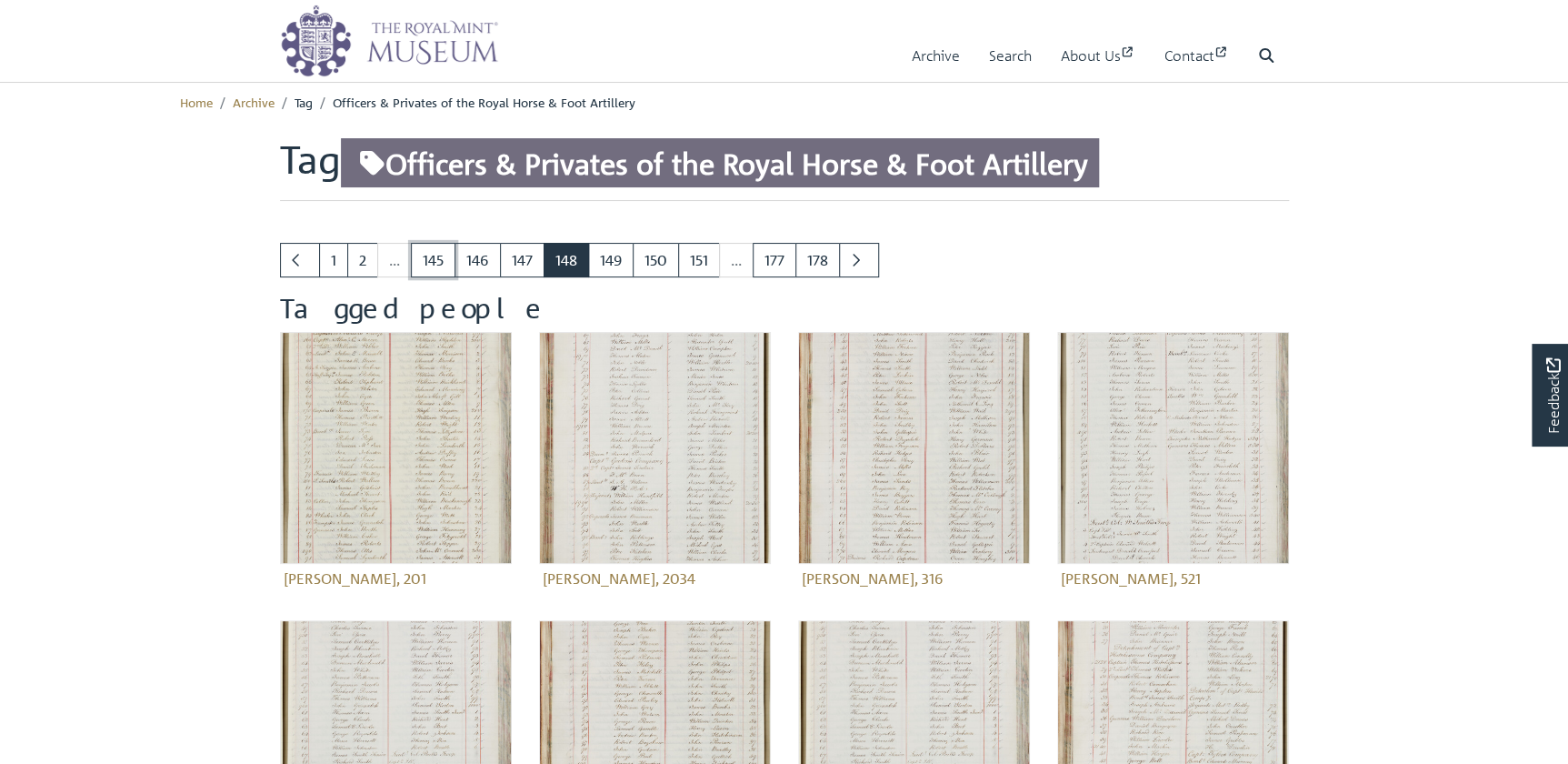
click at [433, 259] on link "145" at bounding box center [433, 259] width 45 height 34
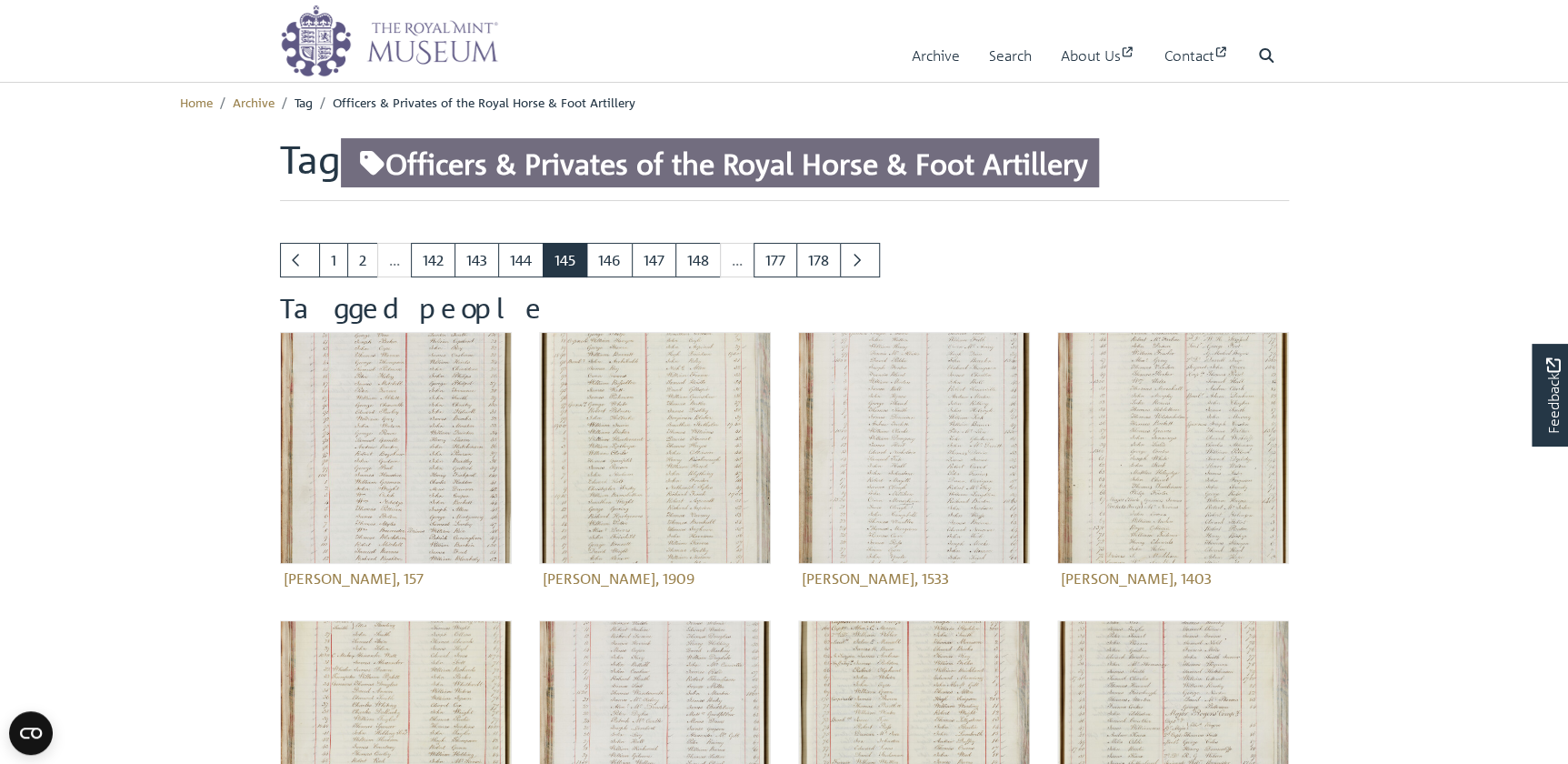
click at [397, 267] on li "..." at bounding box center [395, 259] width 33 height 34
click at [363, 268] on link "2" at bounding box center [362, 259] width 31 height 34
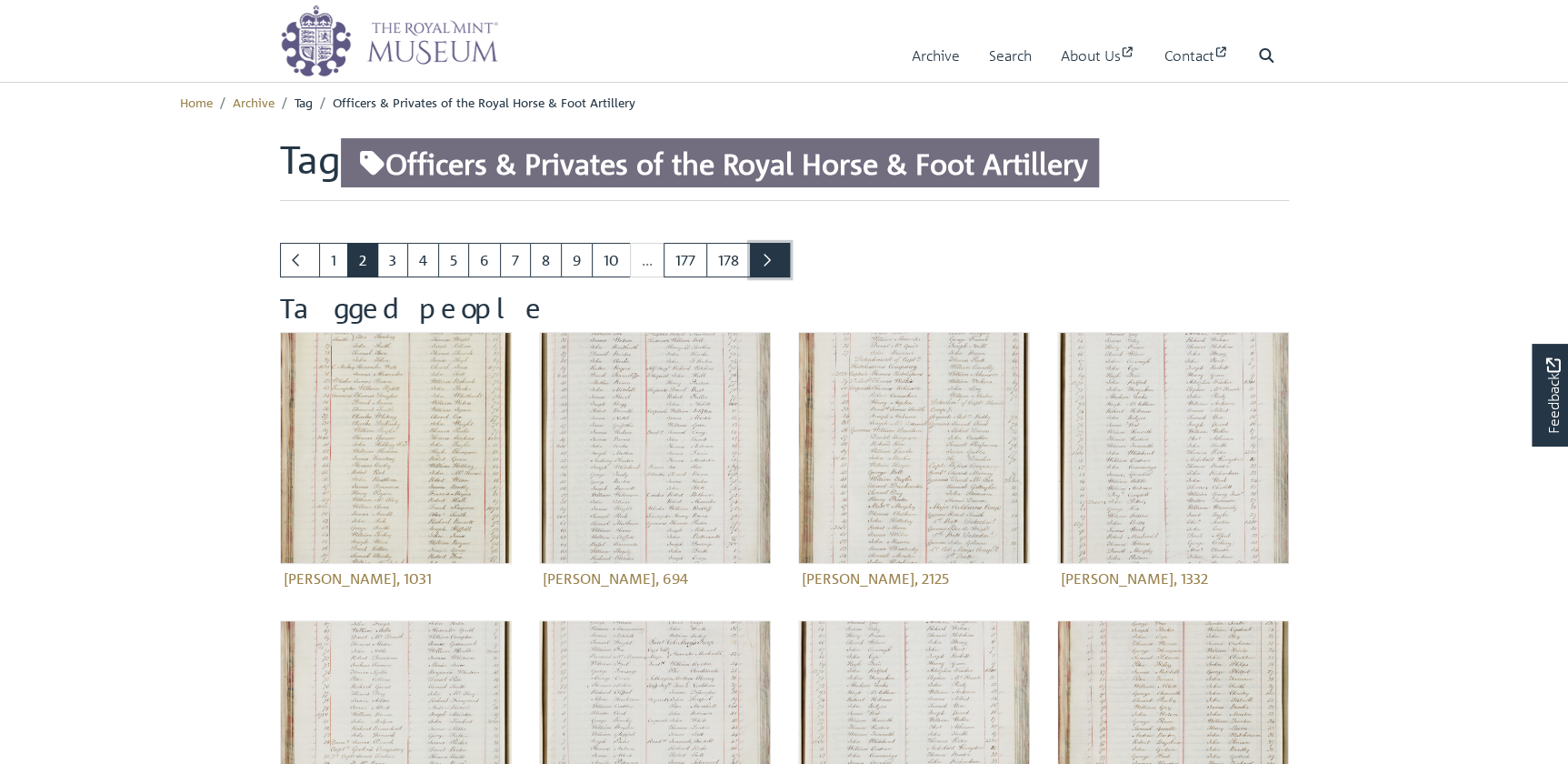
click at [765, 262] on icon "Next page" at bounding box center [766, 260] width 9 height 15
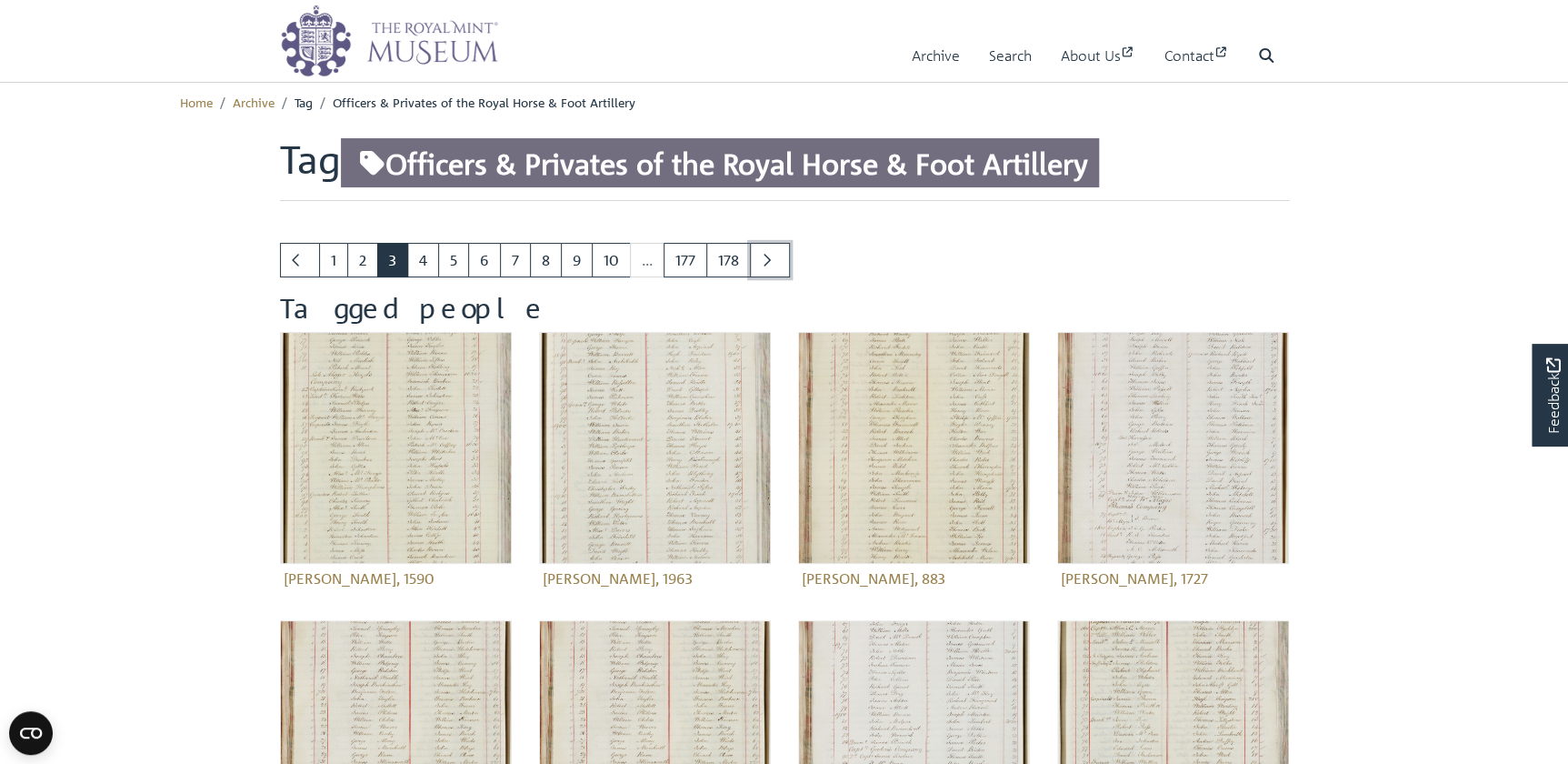
click at [765, 262] on icon "Next page" at bounding box center [766, 260] width 9 height 15
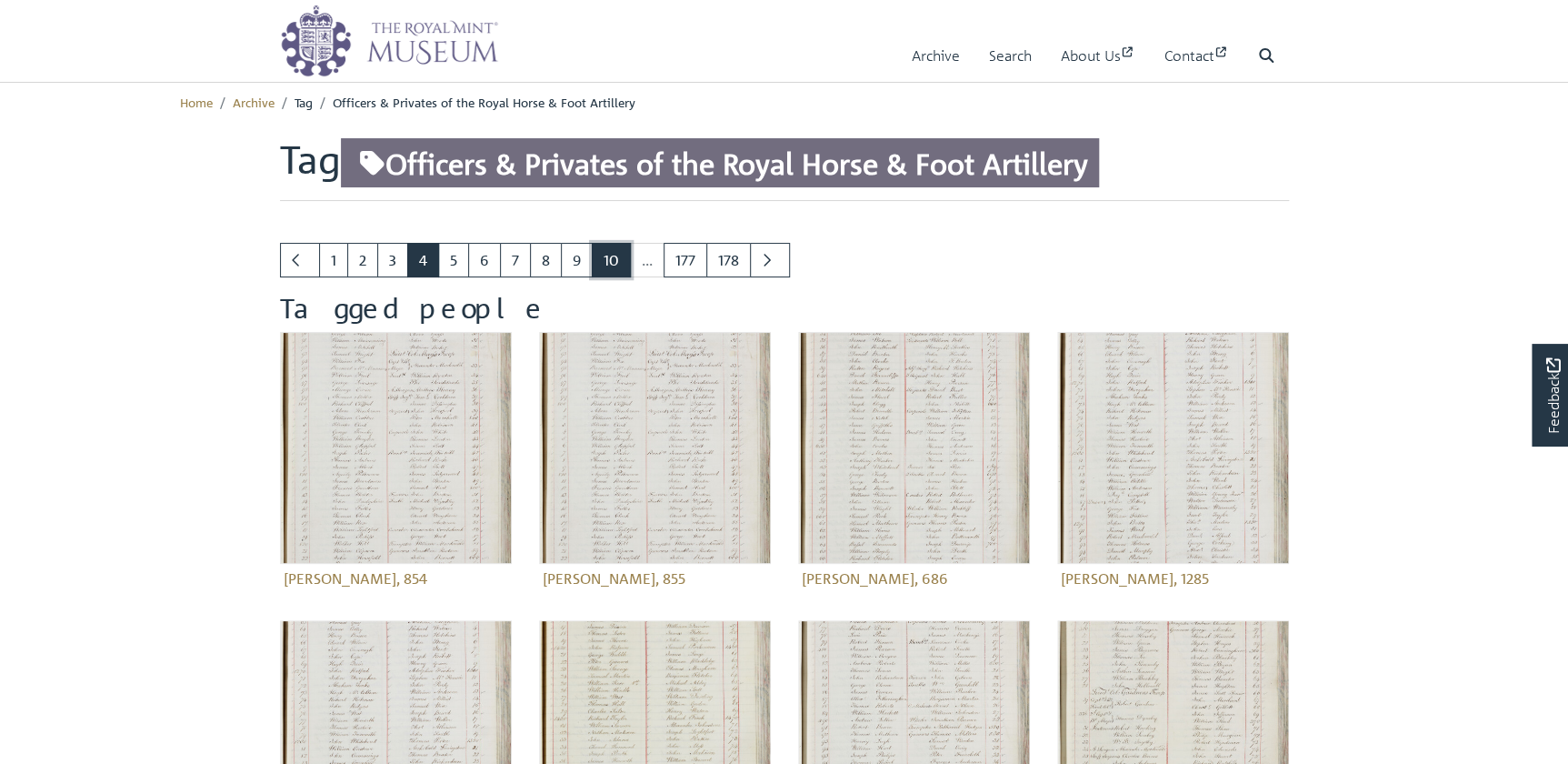
click at [611, 264] on link "10" at bounding box center [611, 259] width 39 height 34
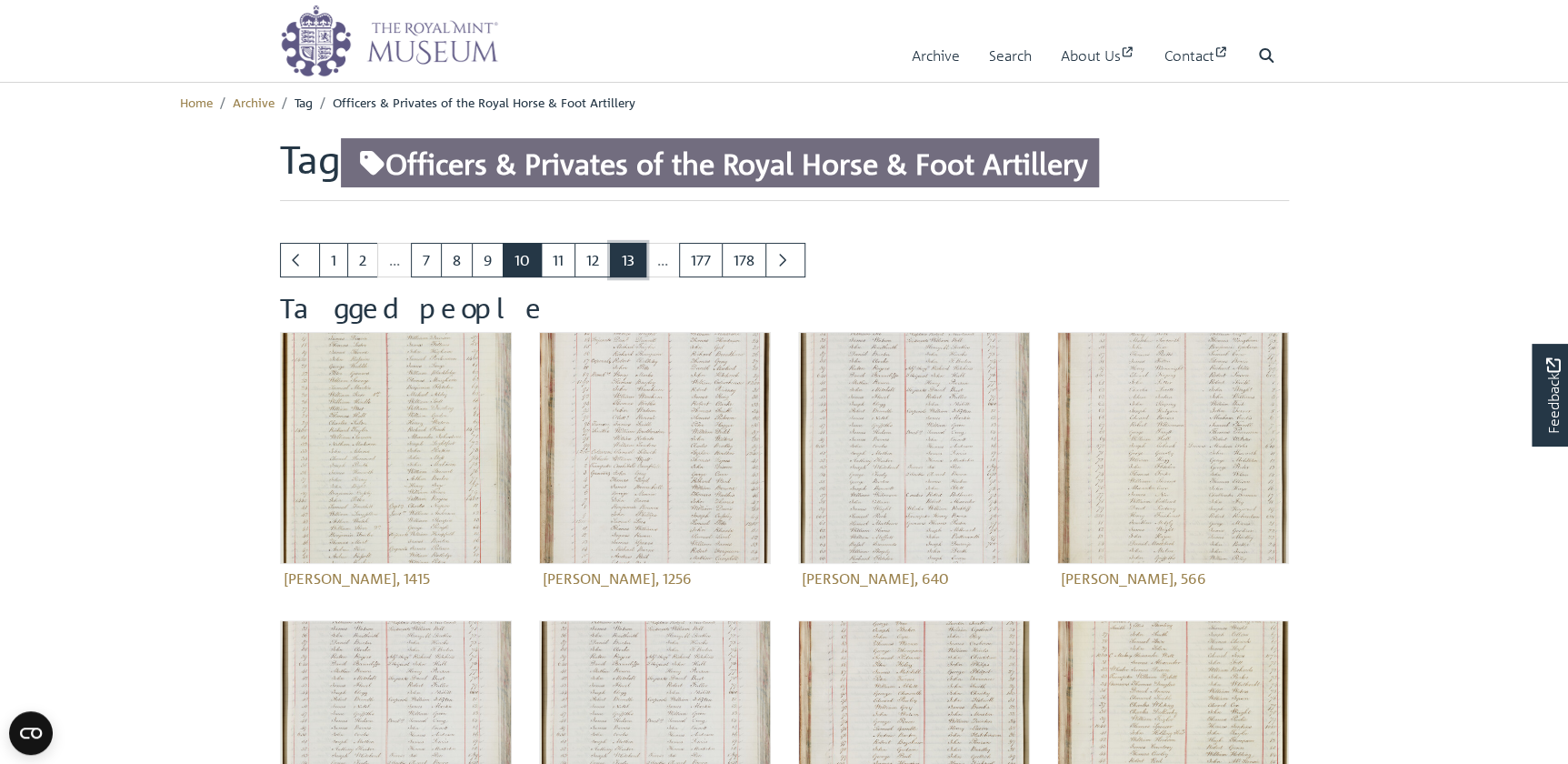
click at [632, 257] on link "13" at bounding box center [627, 259] width 36 height 34
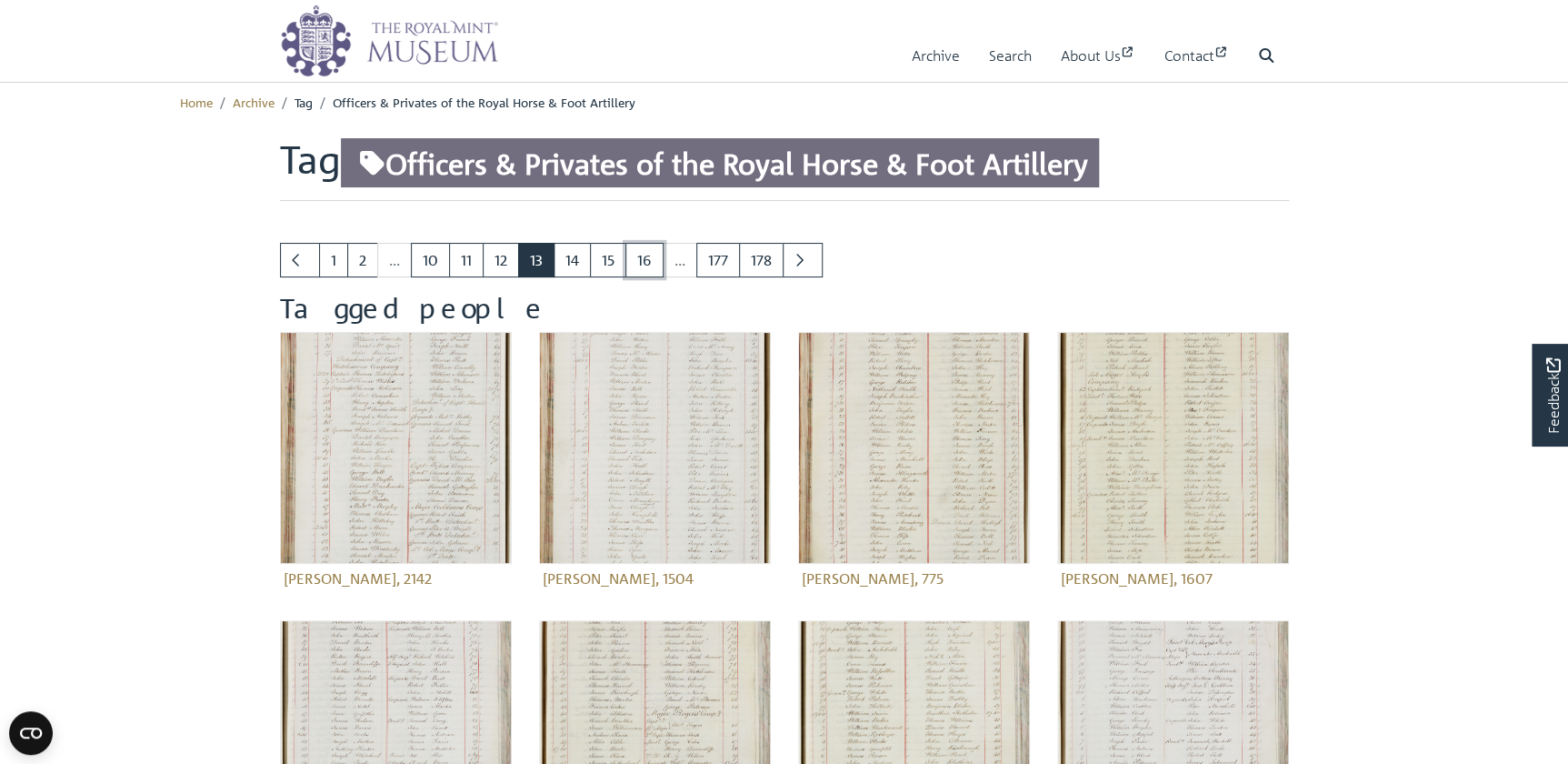
click at [632, 257] on link "16" at bounding box center [644, 259] width 38 height 34
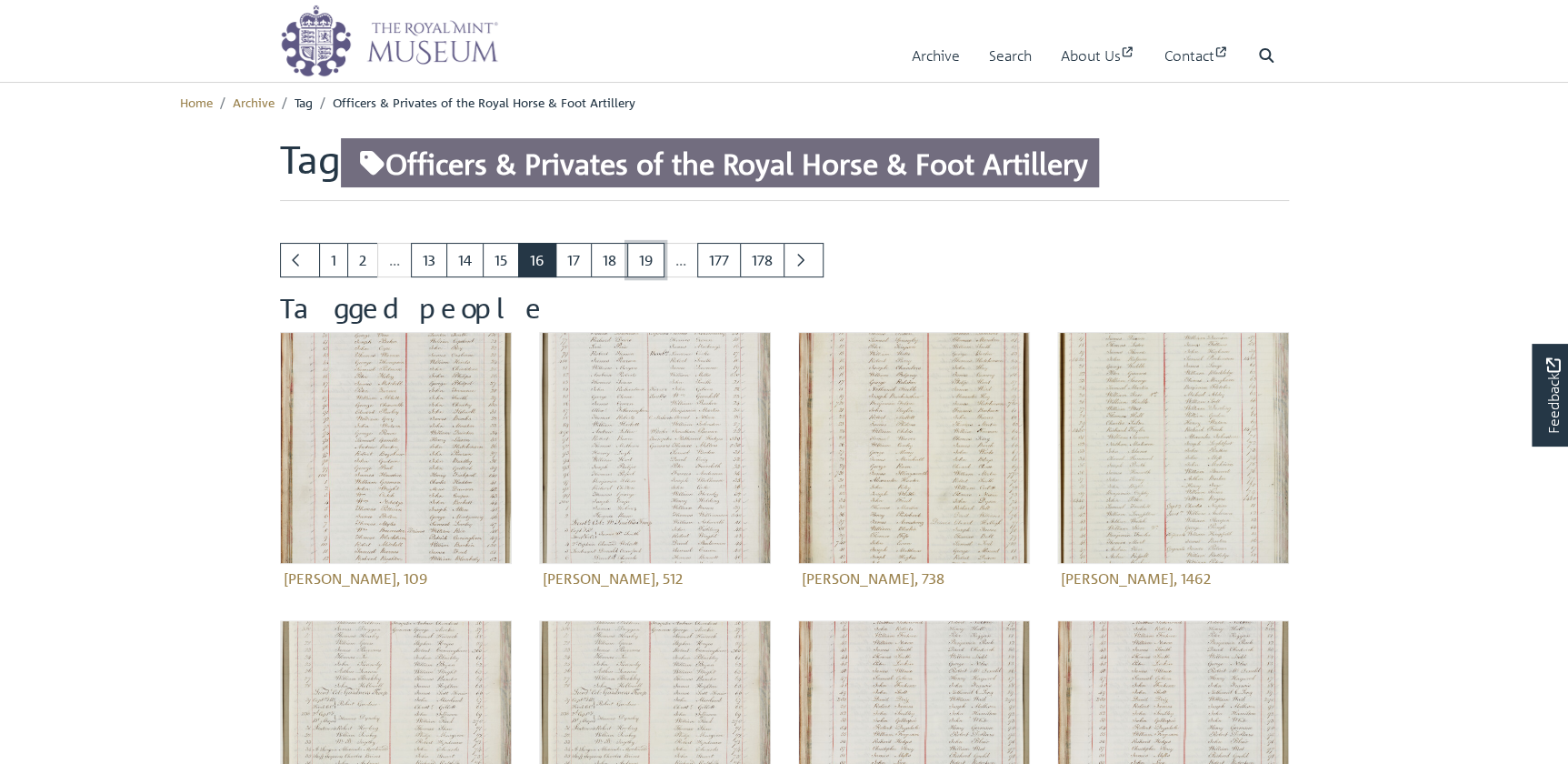
click at [632, 257] on link "19" at bounding box center [646, 259] width 37 height 34
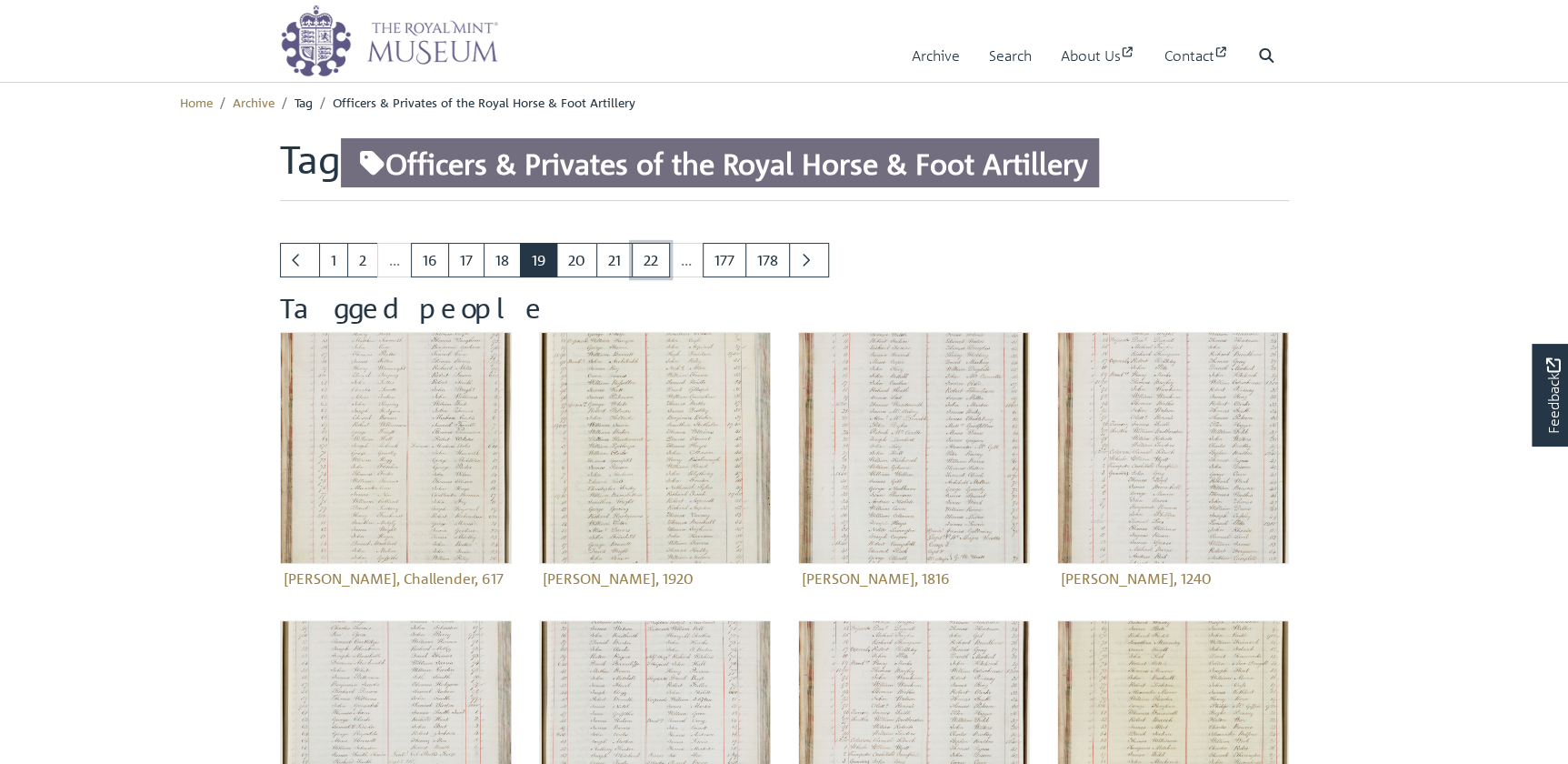
click at [632, 257] on link "22" at bounding box center [650, 259] width 38 height 34
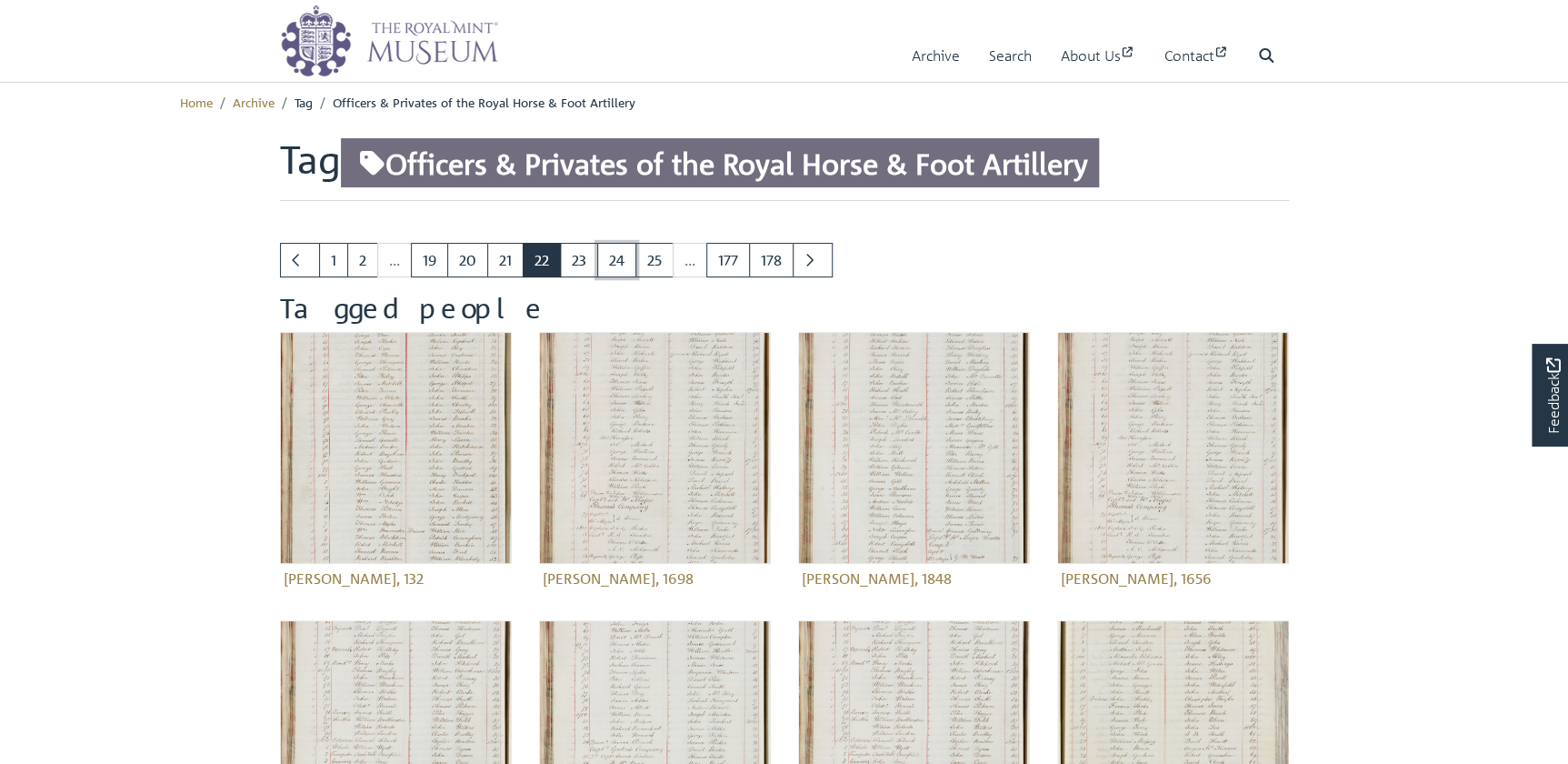
click at [632, 257] on link "24" at bounding box center [617, 259] width 39 height 34
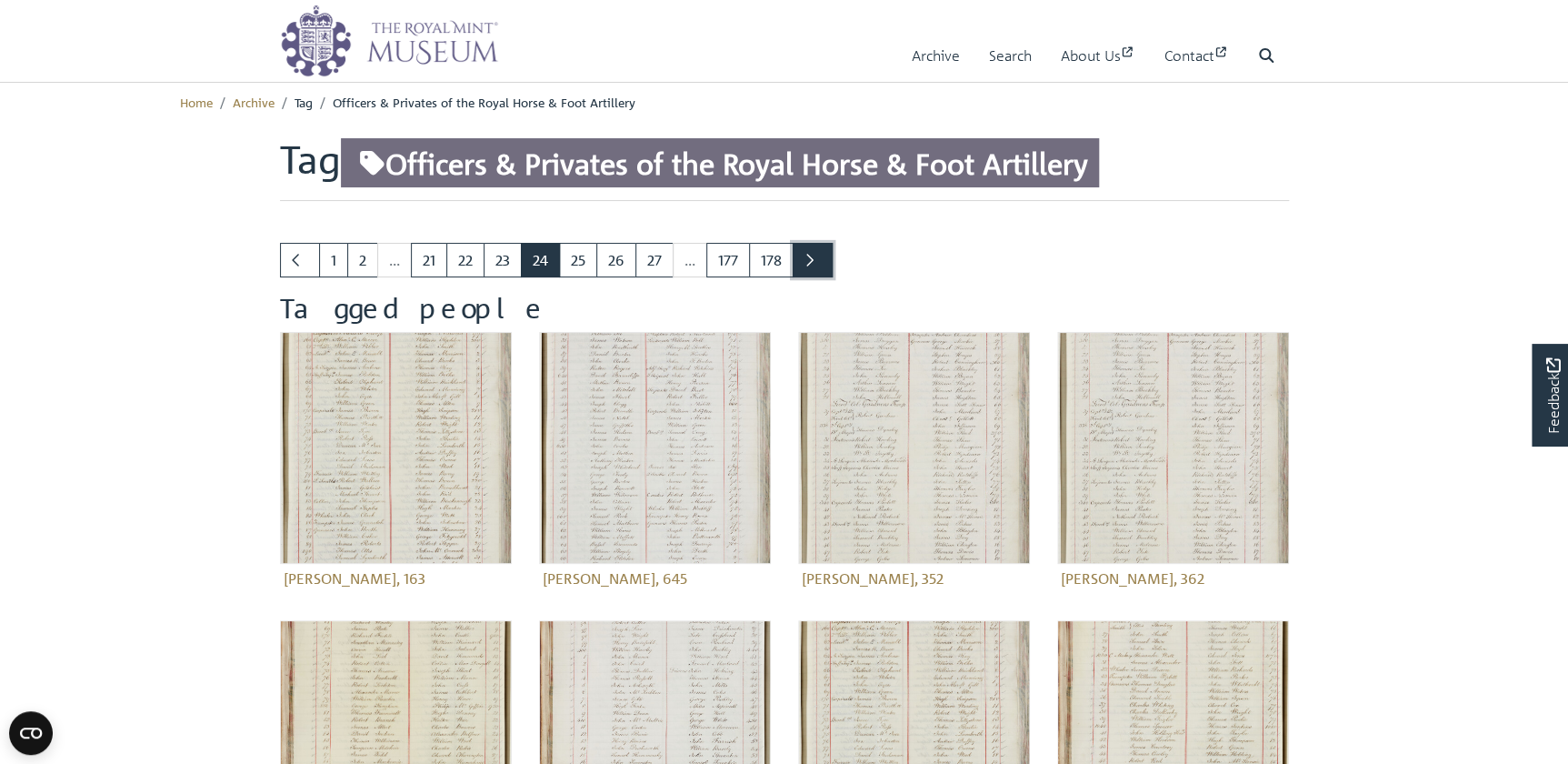
click at [799, 256] on link "Next page" at bounding box center [812, 259] width 40 height 34
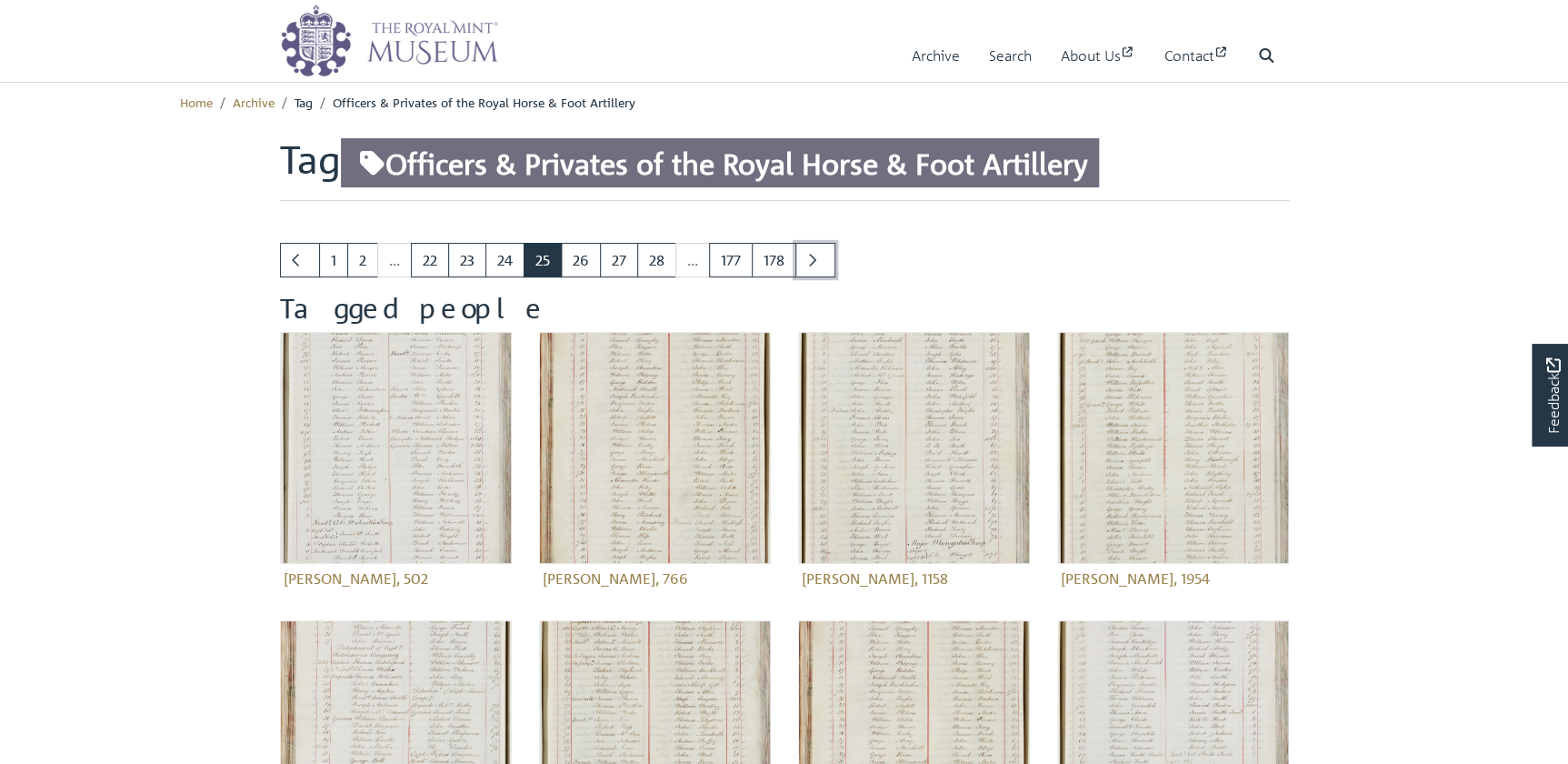
click at [799, 256] on link "Next page" at bounding box center [815, 259] width 40 height 34
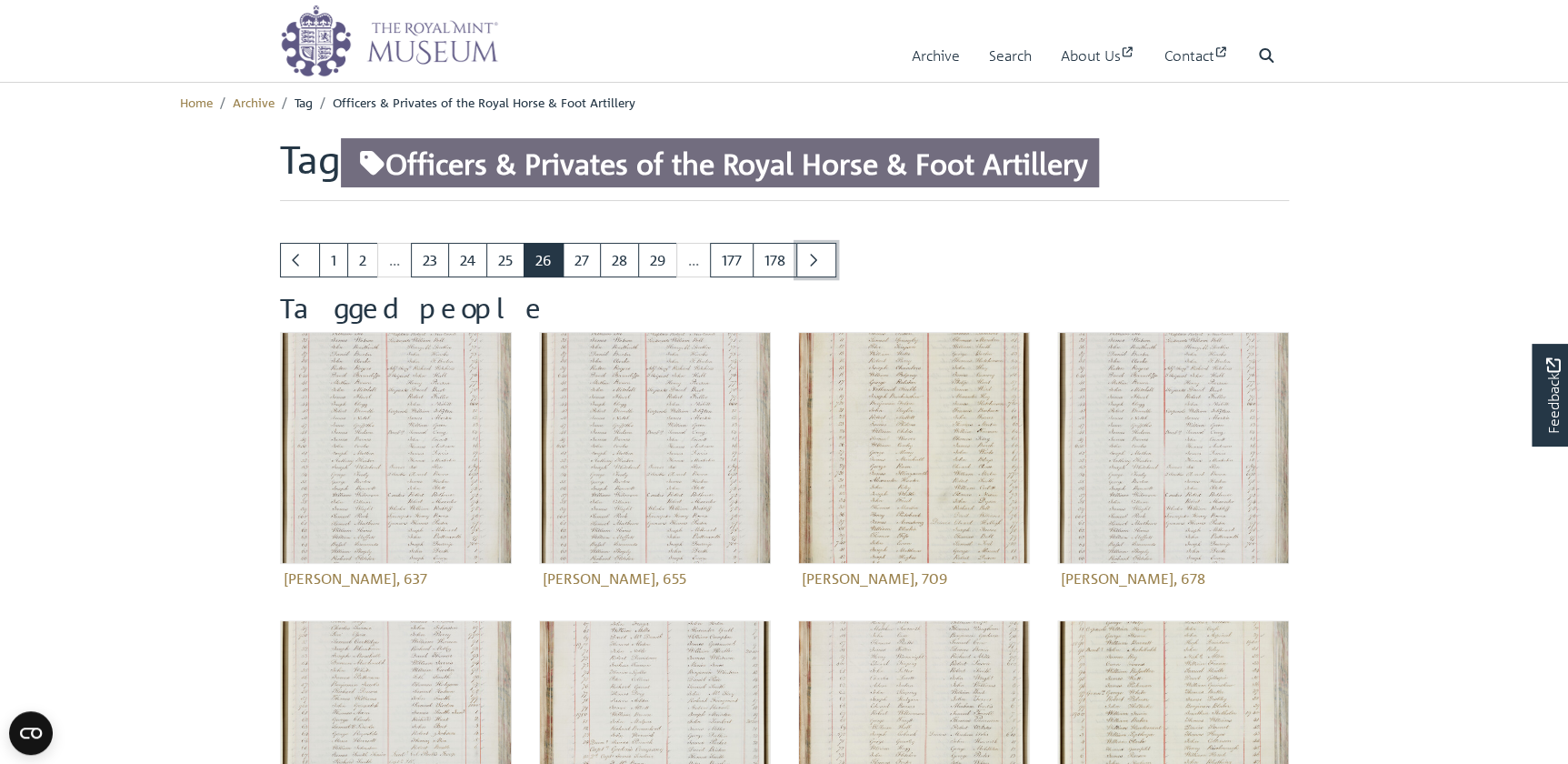
click at [799, 256] on link "Next page" at bounding box center [816, 259] width 40 height 34
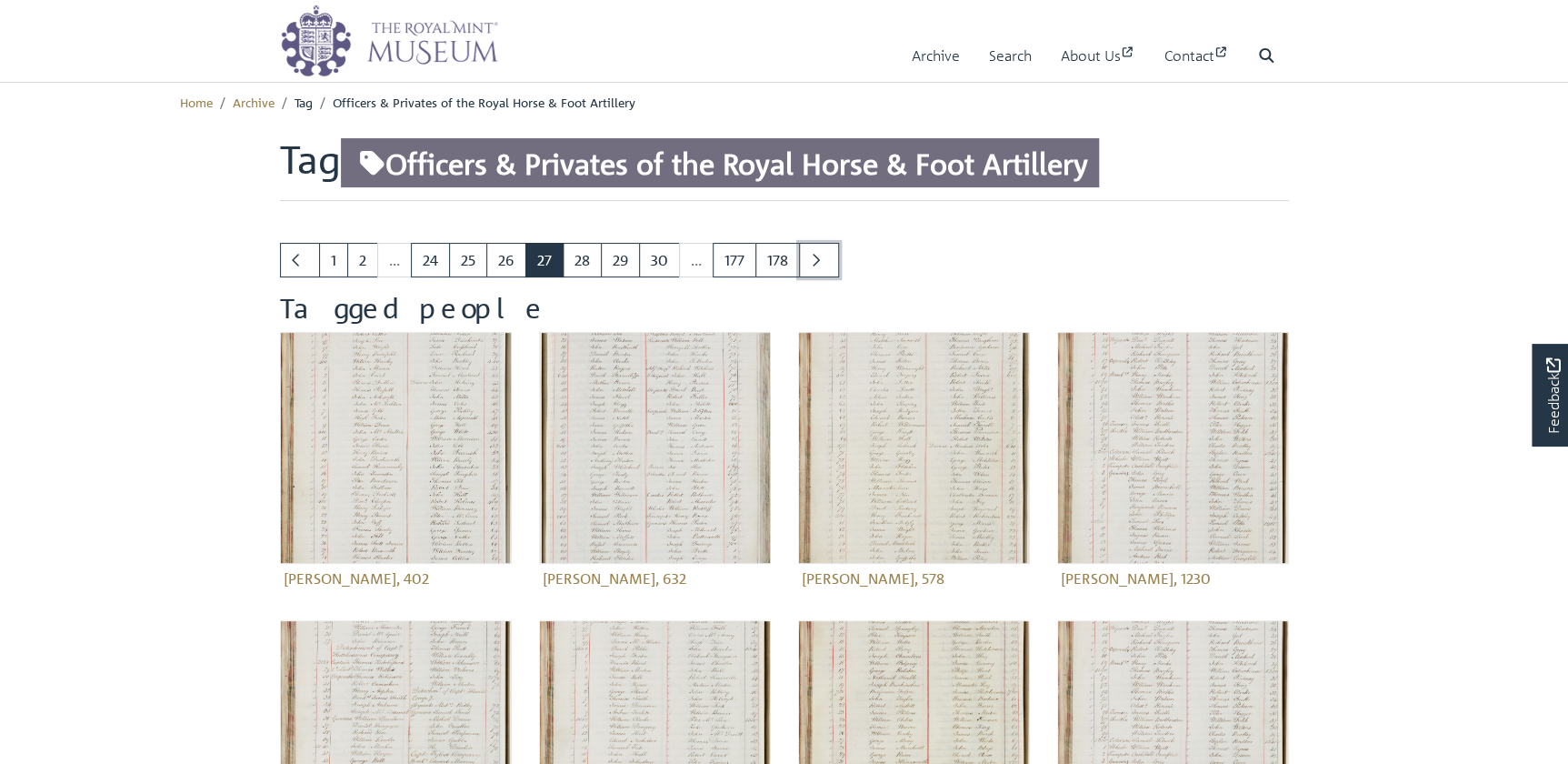
click at [799, 256] on link "Next page" at bounding box center [818, 259] width 40 height 34
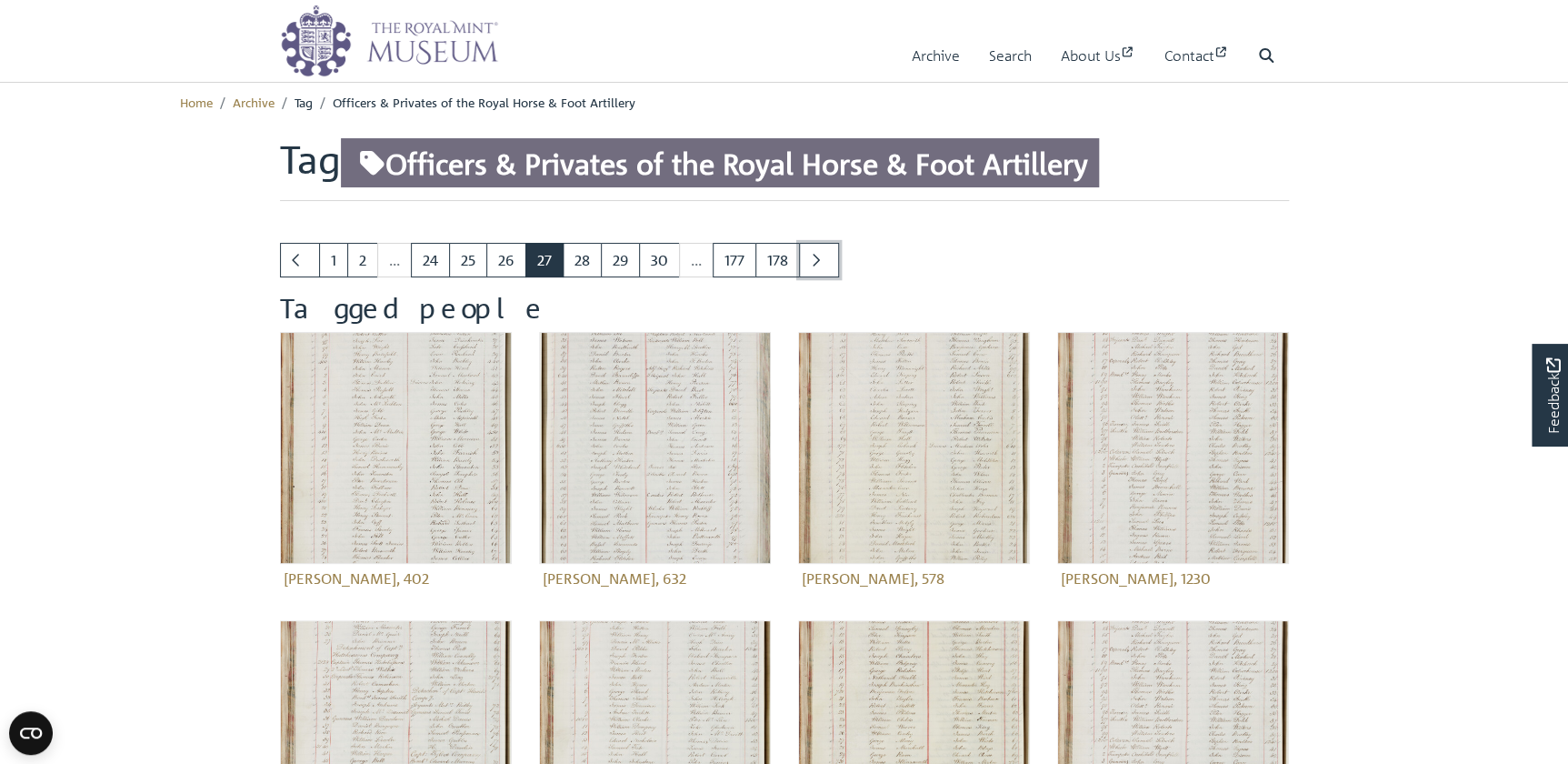
click at [799, 256] on link "Next page" at bounding box center [818, 259] width 40 height 34
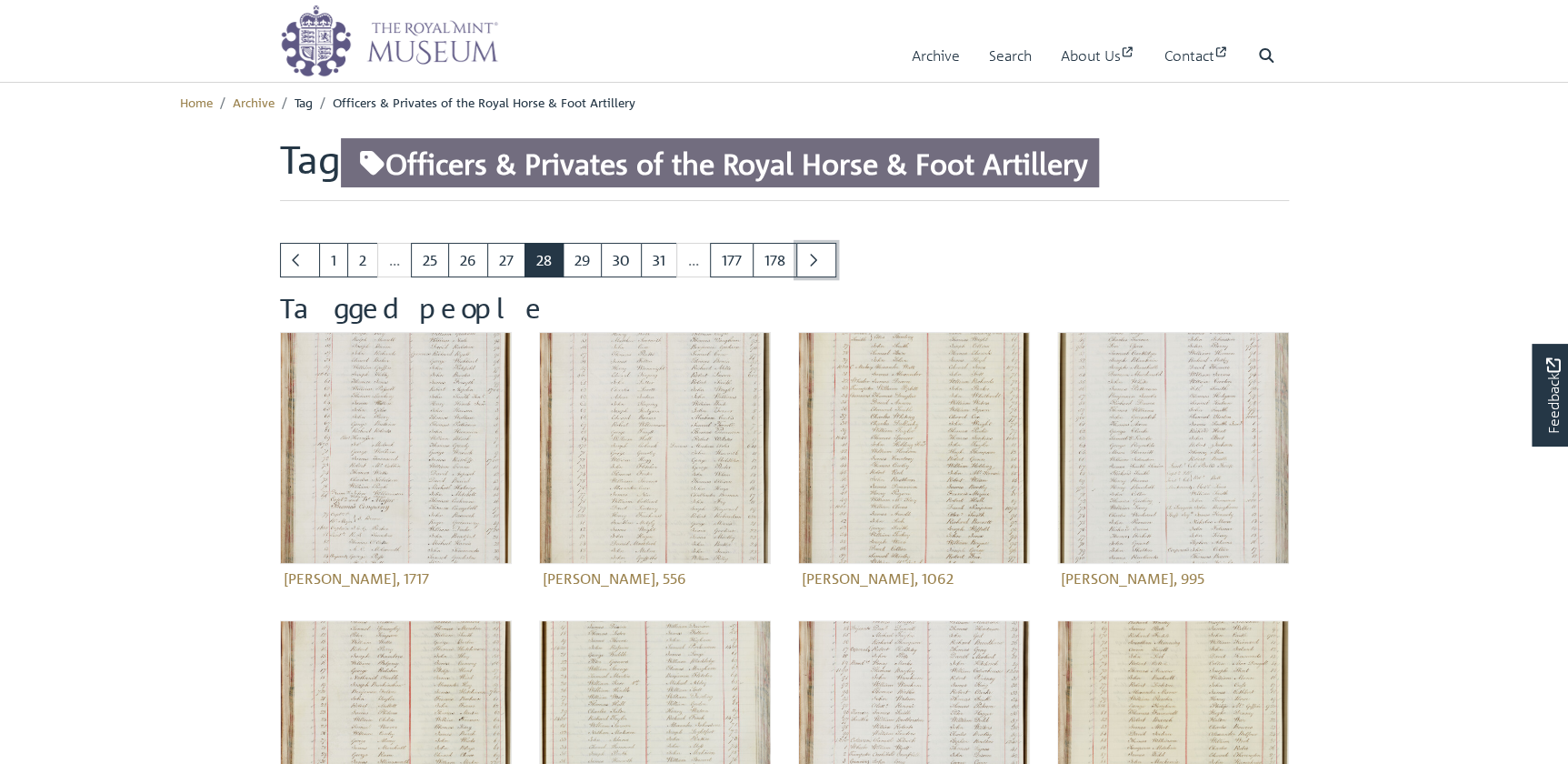
click at [799, 256] on link "Next page" at bounding box center [816, 259] width 40 height 34
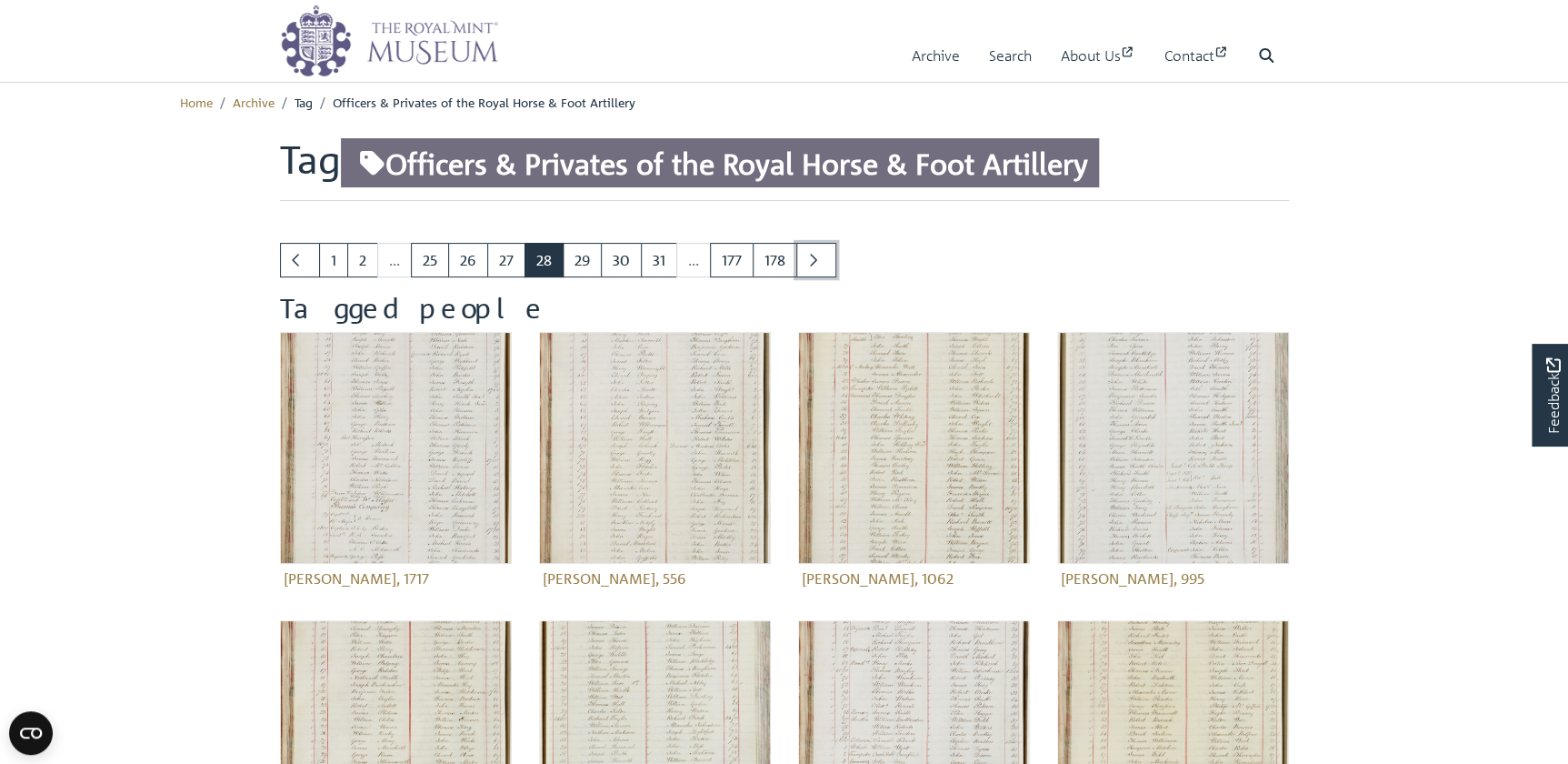
click at [799, 256] on link "Next page" at bounding box center [816, 259] width 40 height 34
click at [290, 261] on link "Previous page" at bounding box center [299, 259] width 40 height 34
click at [380, 100] on span "Officers & Privates of the Royal Horse & Foot Artillery" at bounding box center [484, 102] width 303 height 17
click at [256, 103] on link "Archive" at bounding box center [253, 102] width 42 height 17
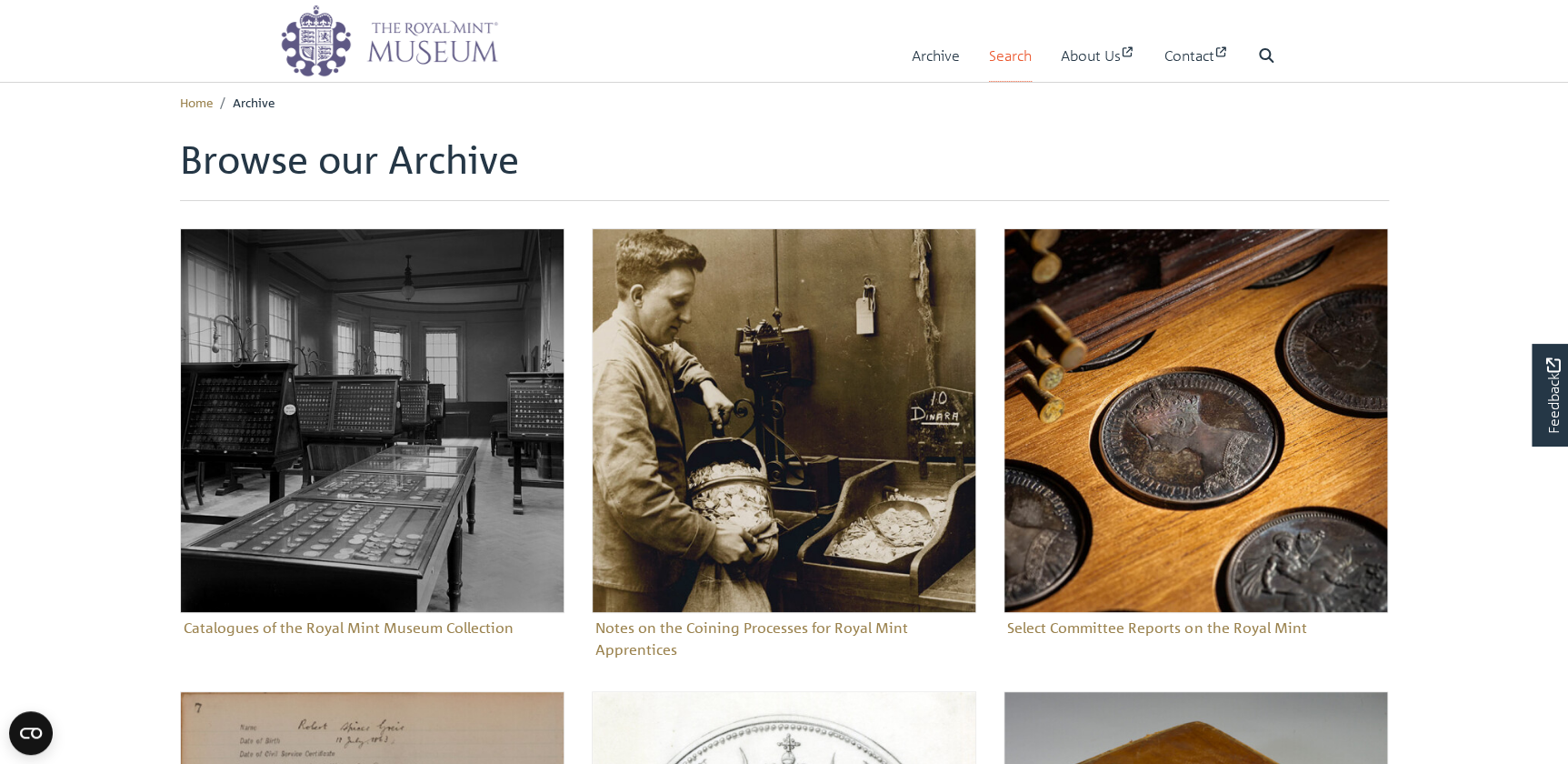
click at [1005, 61] on link "Search" at bounding box center [1010, 56] width 43 height 52
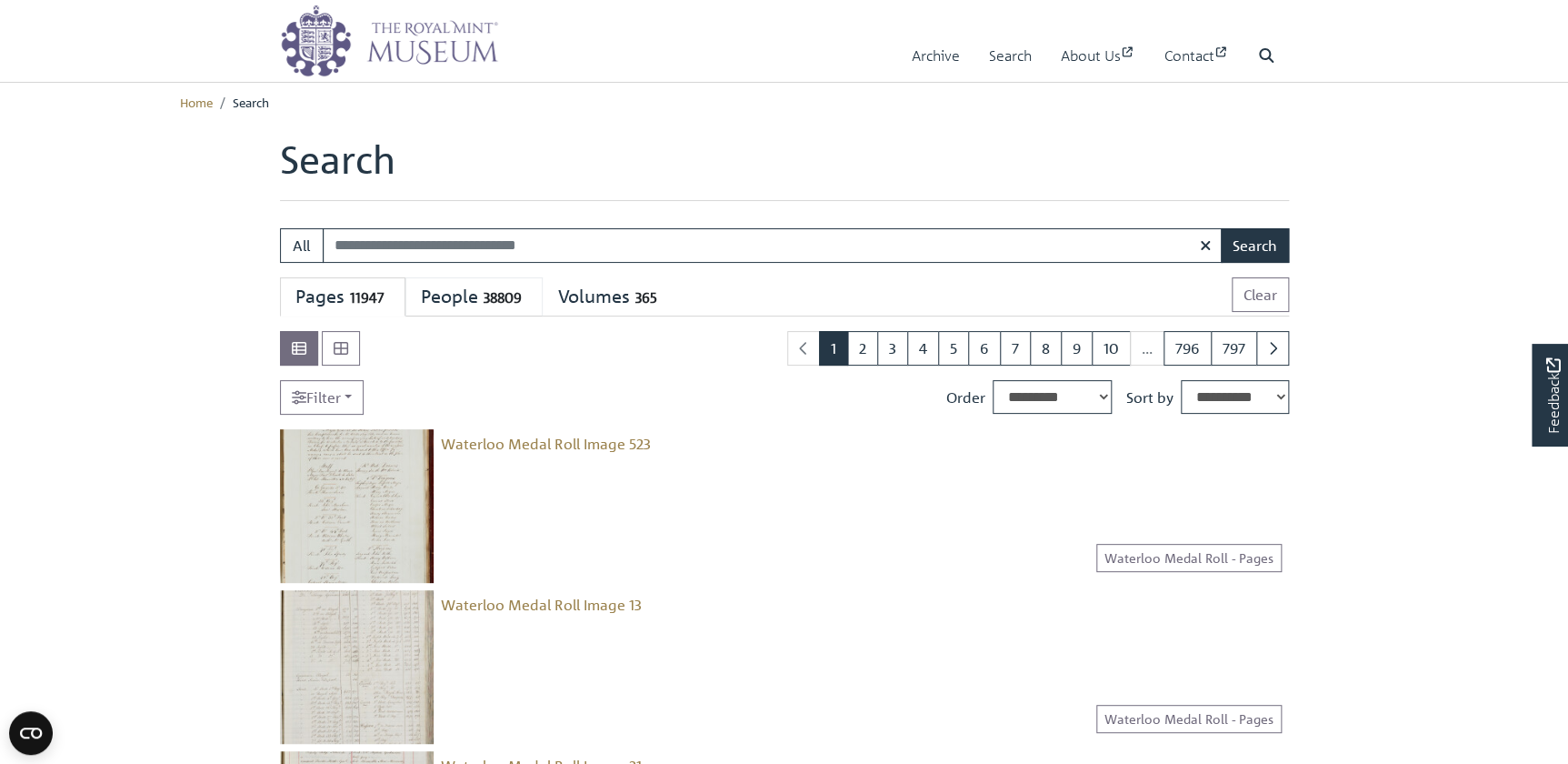
click at [473, 296] on div "People 38809" at bounding box center [474, 296] width 106 height 22
select select "****"
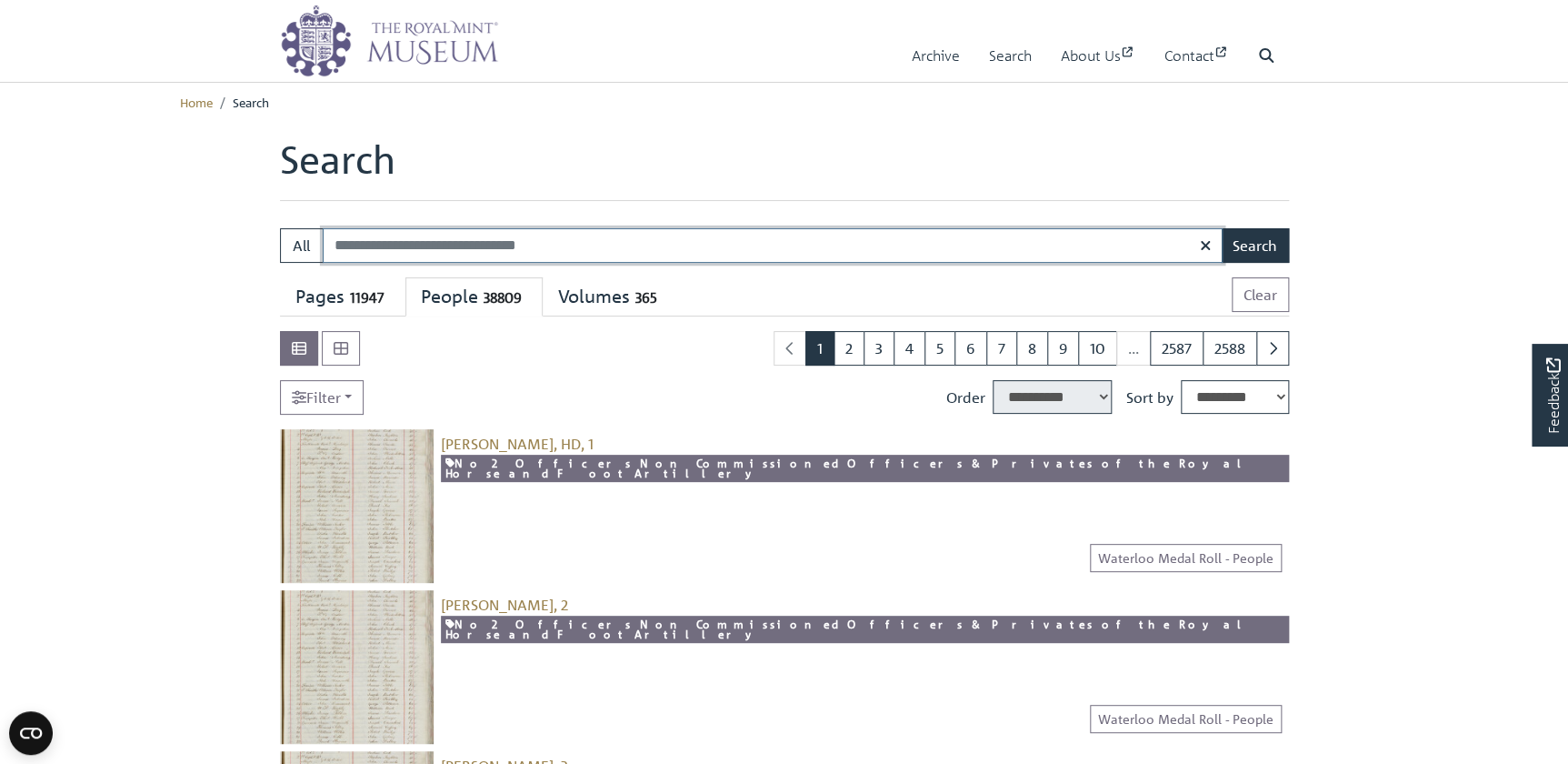
click at [524, 244] on input "Search:" at bounding box center [772, 245] width 900 height 34
type input "*******"
click at [1221, 229] on button "Search" at bounding box center [1254, 245] width 68 height 34
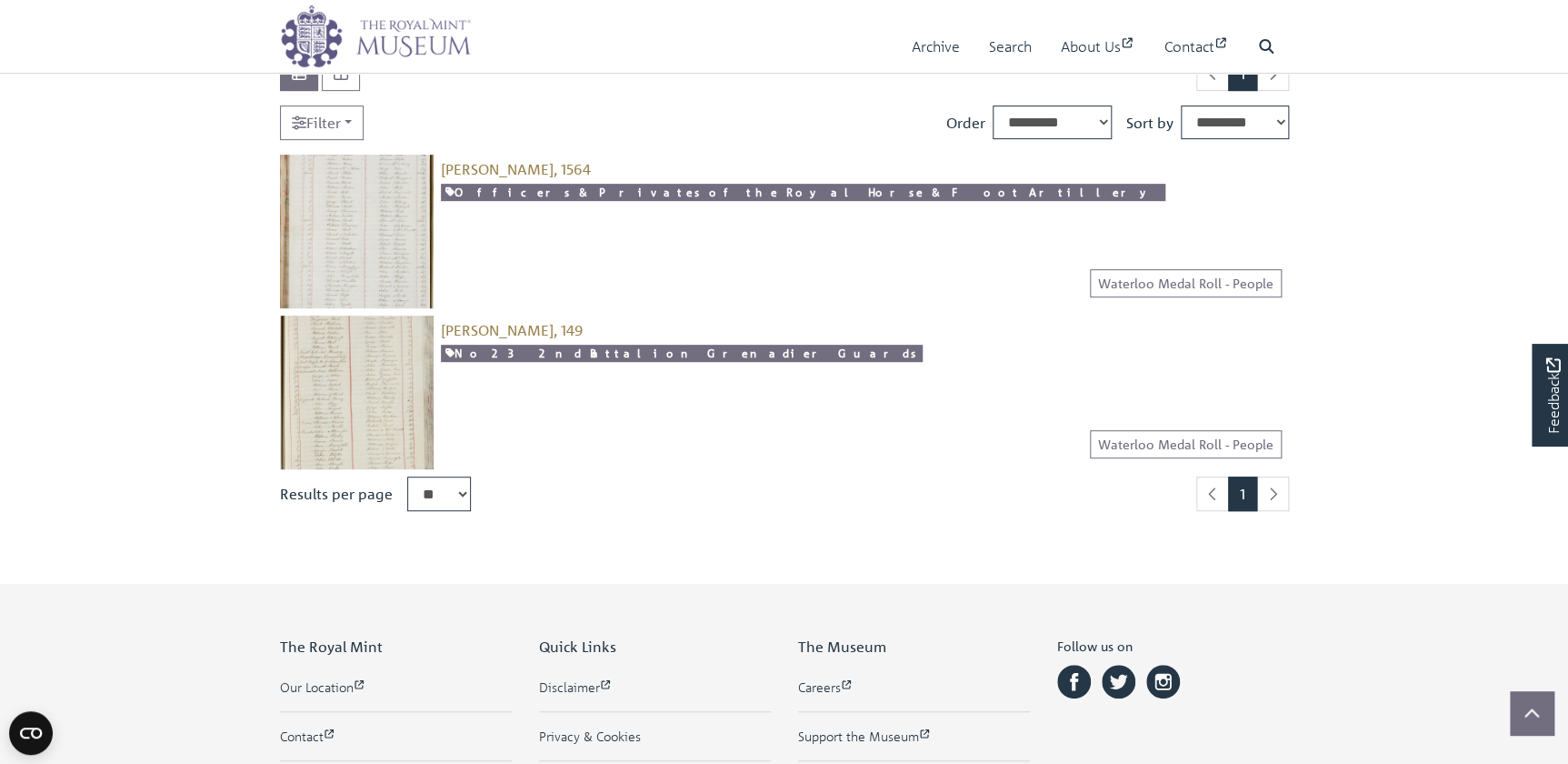
scroll to position [138, 0]
